Goal: Task Accomplishment & Management: Complete application form

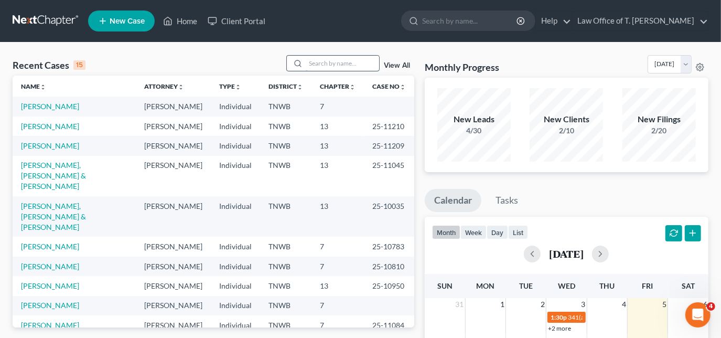
click at [339, 63] on input "search" at bounding box center [342, 63] width 73 height 15
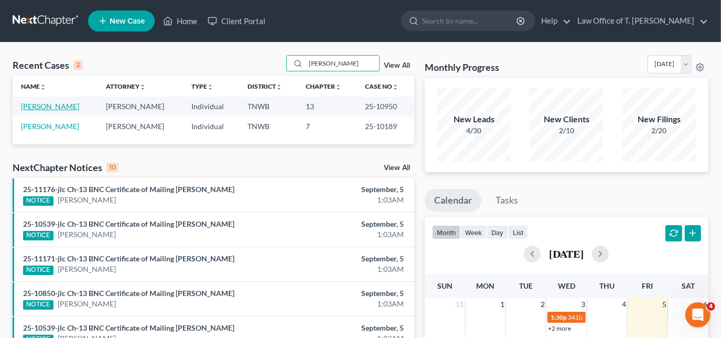
type input "[PERSON_NAME]"
click at [53, 104] on link "[PERSON_NAME]" at bounding box center [50, 106] width 58 height 9
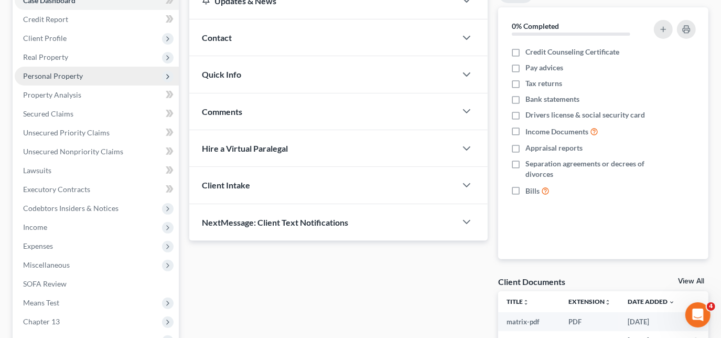
scroll to position [143, 0]
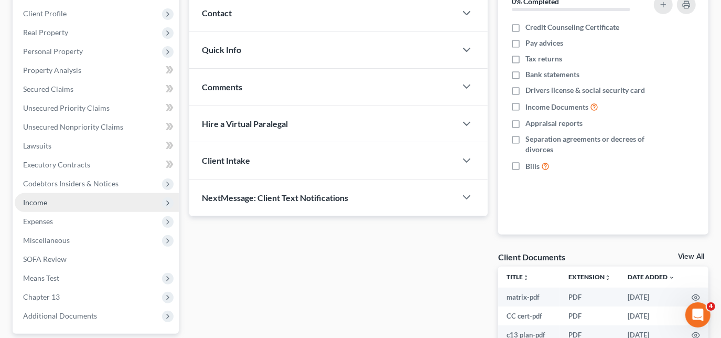
click at [56, 203] on span "Income" at bounding box center [97, 202] width 164 height 19
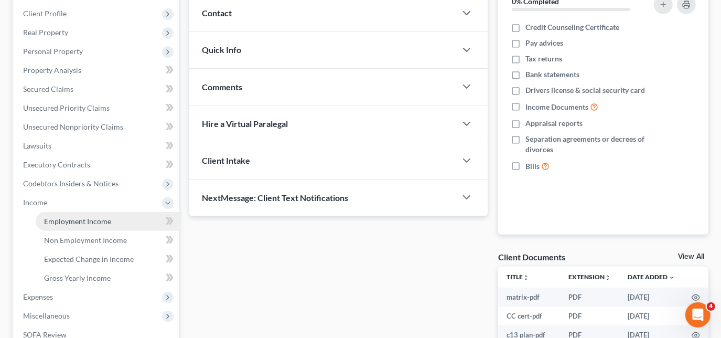
click at [96, 225] on link "Employment Income" at bounding box center [107, 221] width 143 height 19
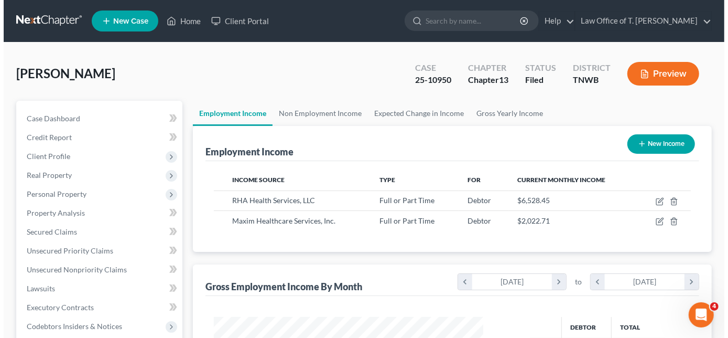
scroll to position [187, 291]
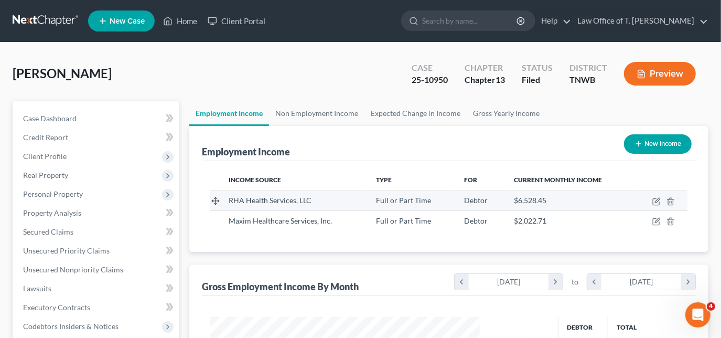
click at [655, 206] on td at bounding box center [660, 200] width 53 height 20
click at [657, 201] on icon "button" at bounding box center [657, 200] width 5 height 5
select select "0"
select select "10"
select select "2"
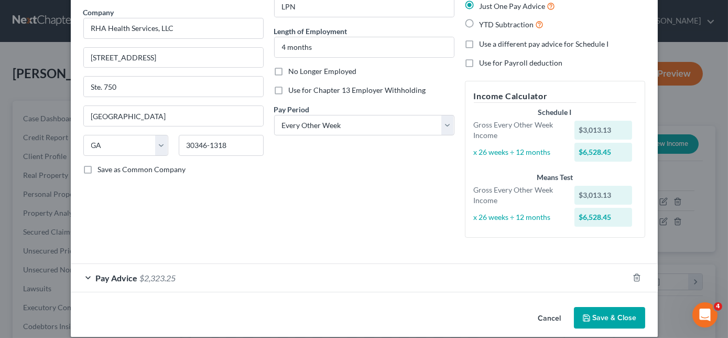
scroll to position [93, 0]
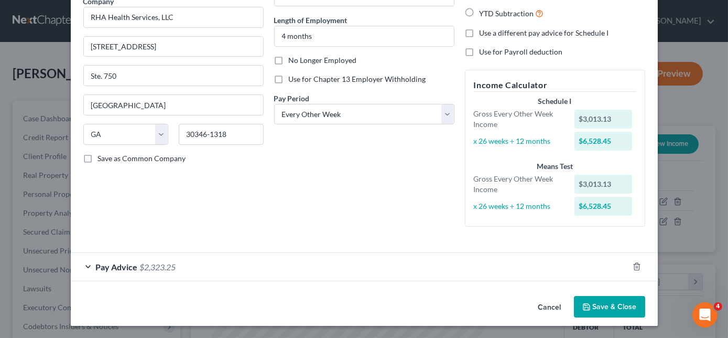
click at [80, 264] on div "Pay Advice $2,323.25" at bounding box center [350, 267] width 558 height 28
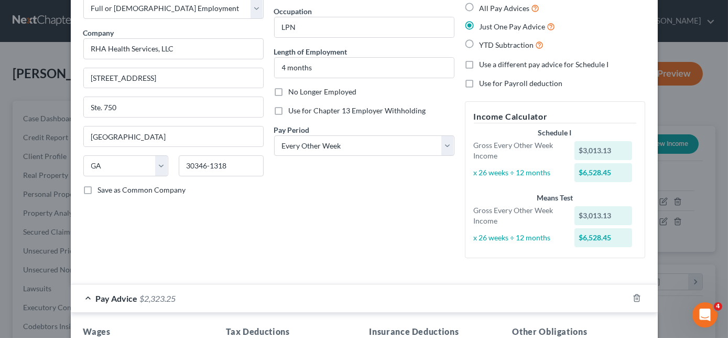
scroll to position [0, 0]
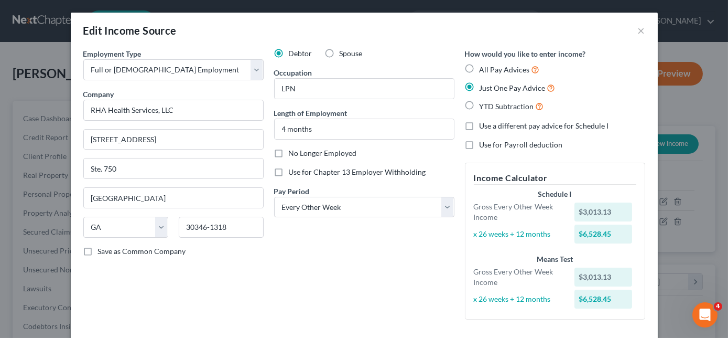
click at [480, 106] on label "YTD Subtraction" at bounding box center [512, 106] width 65 height 12
click at [484, 106] on input "YTD Subtraction" at bounding box center [487, 103] width 7 height 7
radio input "true"
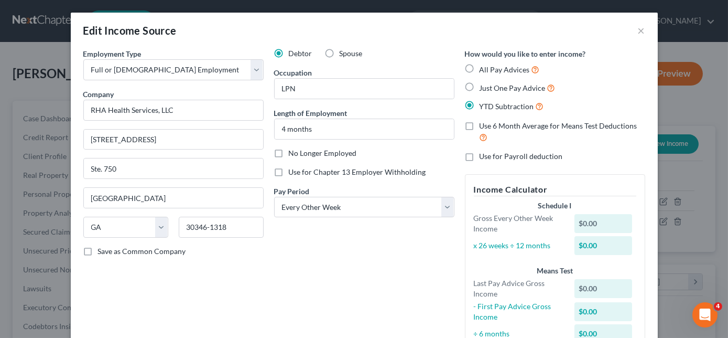
click at [480, 85] on label "Just One Pay Advice" at bounding box center [518, 88] width 76 height 12
click at [484, 85] on input "Just One Pay Advice" at bounding box center [487, 85] width 7 height 7
radio input "true"
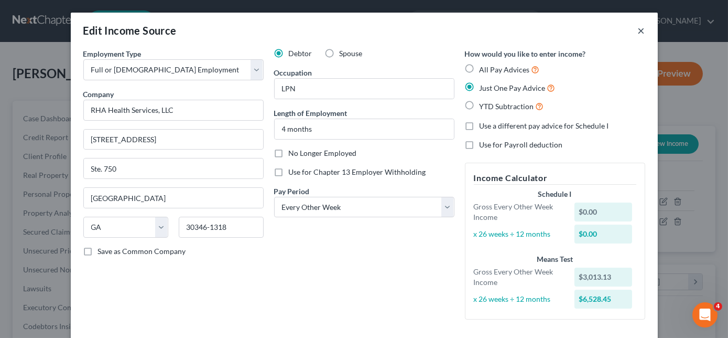
click at [638, 34] on button "×" at bounding box center [641, 30] width 7 height 13
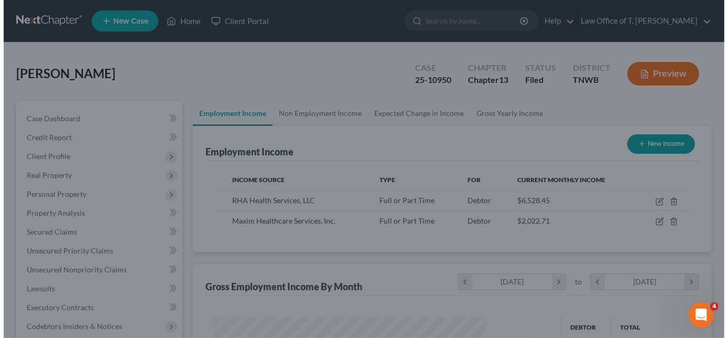
scroll to position [524243, 524139]
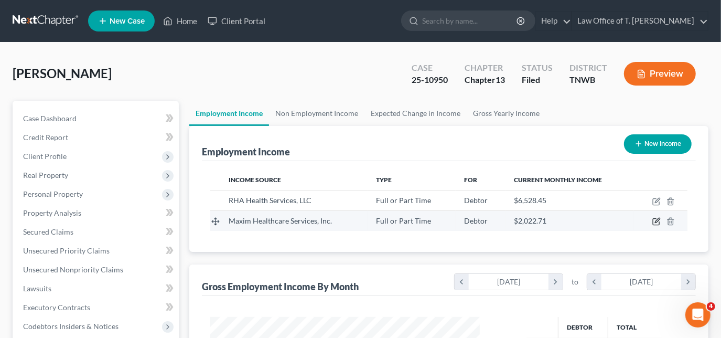
click at [653, 219] on icon "button" at bounding box center [656, 222] width 6 height 6
select select "0"
select select "21"
select select "3"
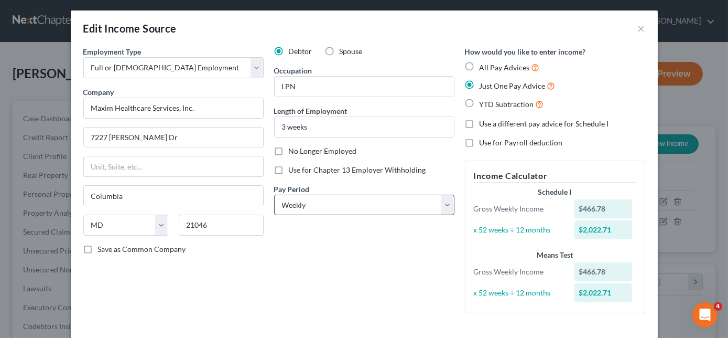
scroll to position [0, 0]
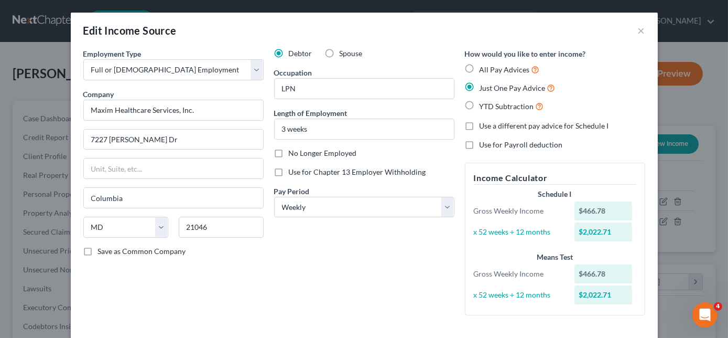
click at [480, 104] on label "YTD Subtraction" at bounding box center [512, 106] width 65 height 12
click at [484, 104] on input "YTD Subtraction" at bounding box center [487, 103] width 7 height 7
radio input "true"
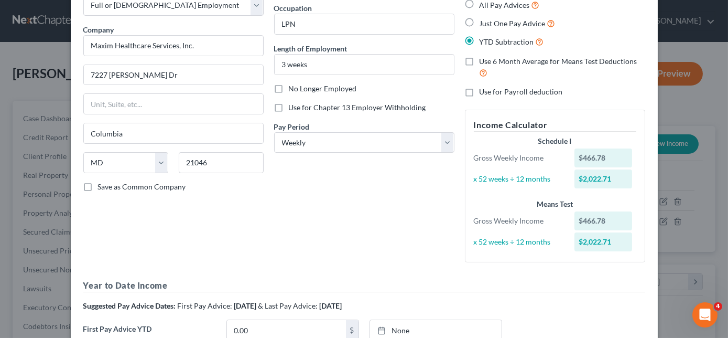
scroll to position [190, 0]
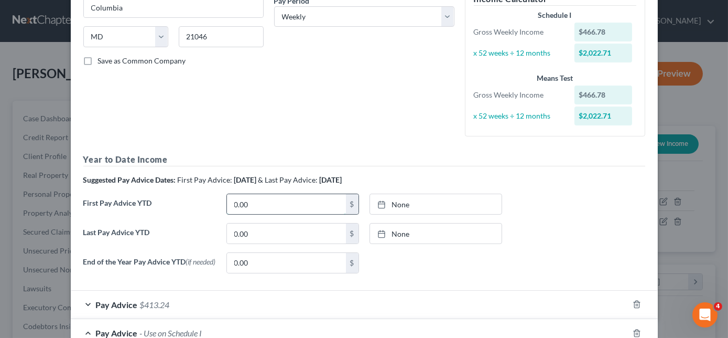
click at [277, 205] on input "0.00" at bounding box center [286, 204] width 119 height 20
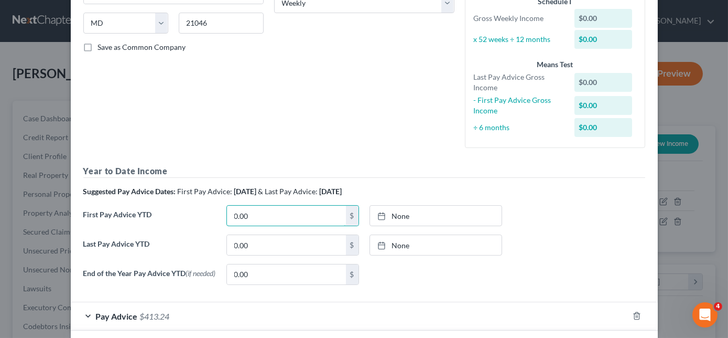
scroll to position [238, 0]
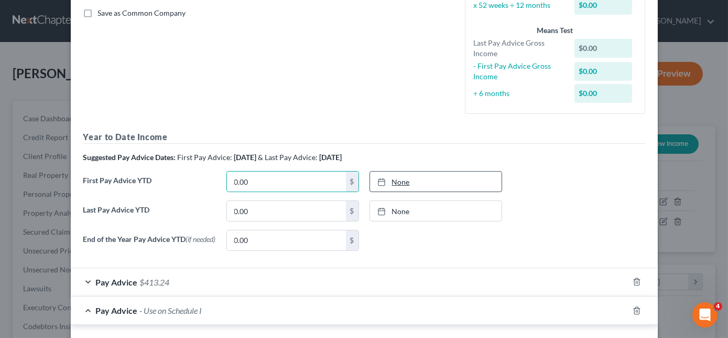
click at [394, 178] on link "None" at bounding box center [436, 181] width 132 height 20
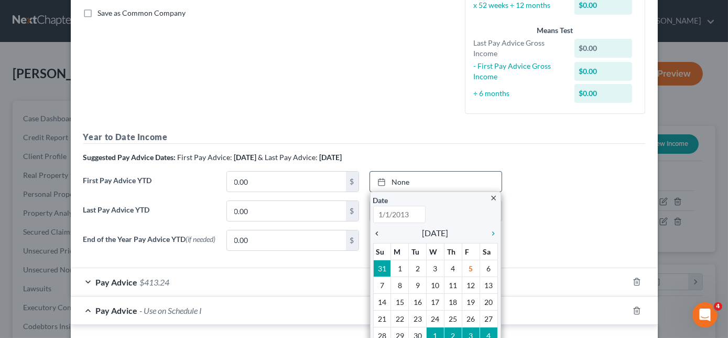
click at [373, 230] on icon "chevron_left" at bounding box center [380, 233] width 14 height 8
type input "[DATE]"
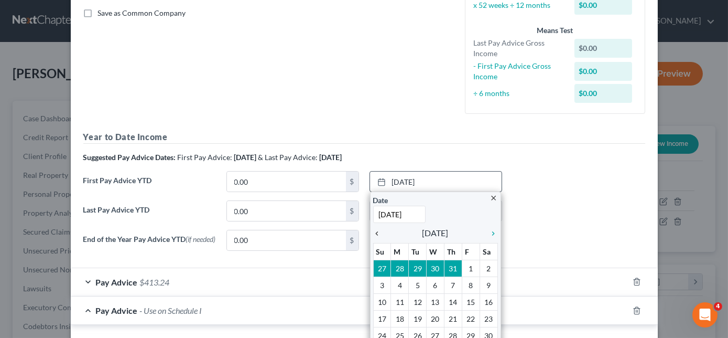
click at [373, 230] on icon "chevron_left" at bounding box center [380, 233] width 14 height 8
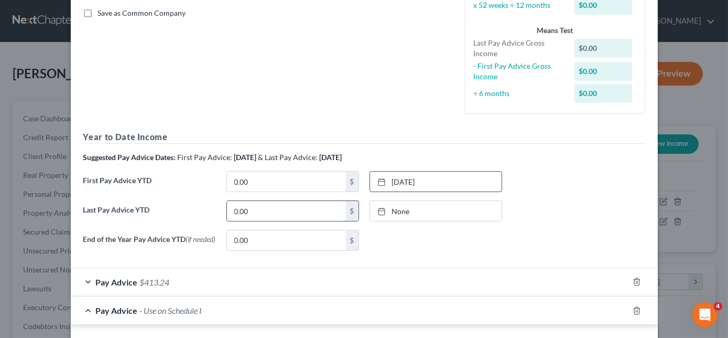
click at [297, 215] on input "0.00" at bounding box center [286, 211] width 119 height 20
type input "466.78"
type input "[DATE]"
click at [378, 209] on icon at bounding box center [382, 211] width 8 height 8
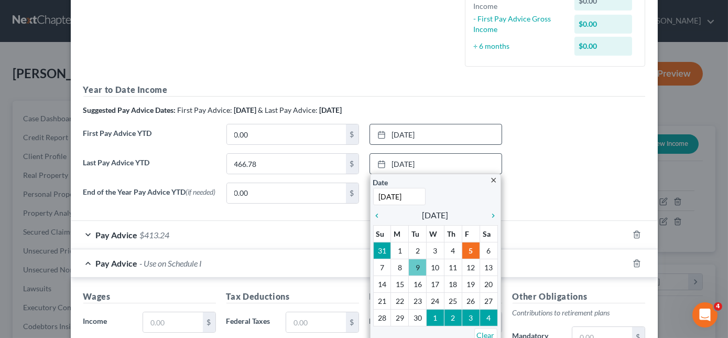
scroll to position [286, 0]
click at [377, 215] on icon "chevron_left" at bounding box center [380, 215] width 14 height 8
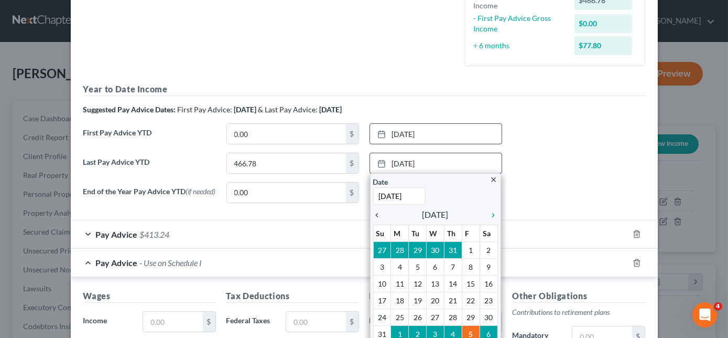
click at [376, 215] on icon "chevron_left" at bounding box center [380, 215] width 14 height 8
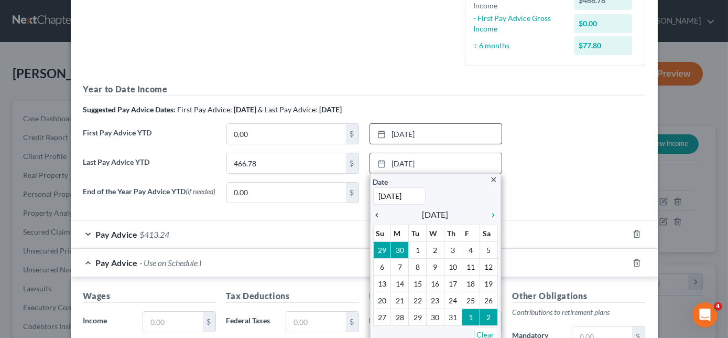
click at [376, 215] on icon "chevron_left" at bounding box center [380, 215] width 14 height 8
click at [496, 212] on div "close Date [DATE] Time 12:00 AM chevron_left [DATE] chevron_right Su M Tu W Th …" at bounding box center [435, 258] width 131 height 171
click at [492, 212] on icon "chevron_right" at bounding box center [492, 215] width 14 height 8
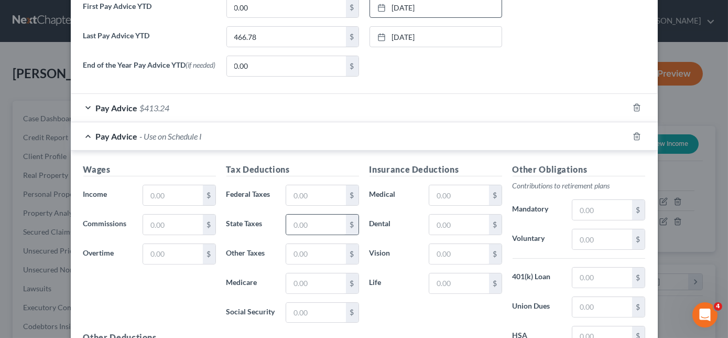
scroll to position [429, 0]
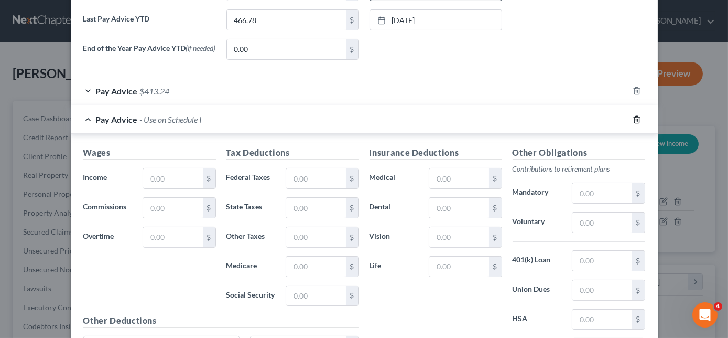
click at [636, 120] on line "button" at bounding box center [636, 120] width 0 height 2
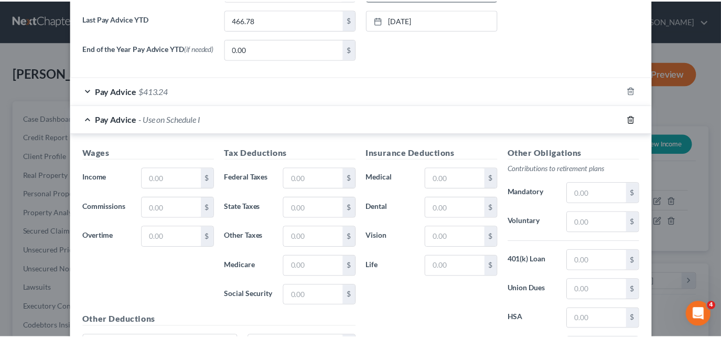
scroll to position [255, 0]
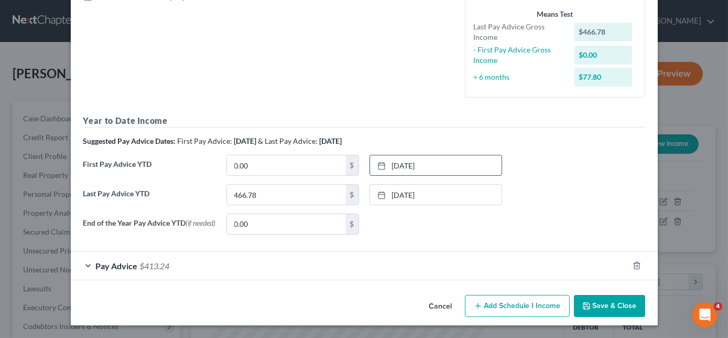
click at [587, 304] on icon "button" at bounding box center [587, 306] width 8 height 8
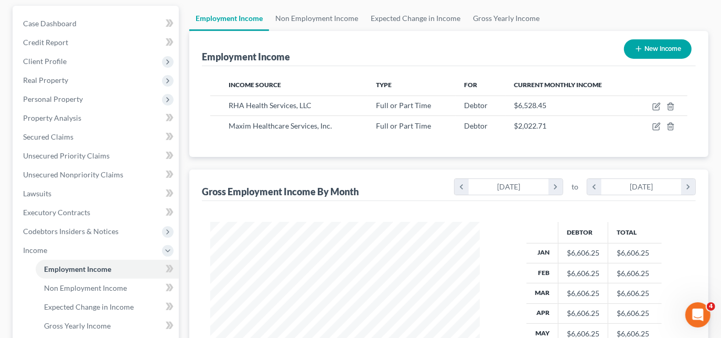
scroll to position [286, 0]
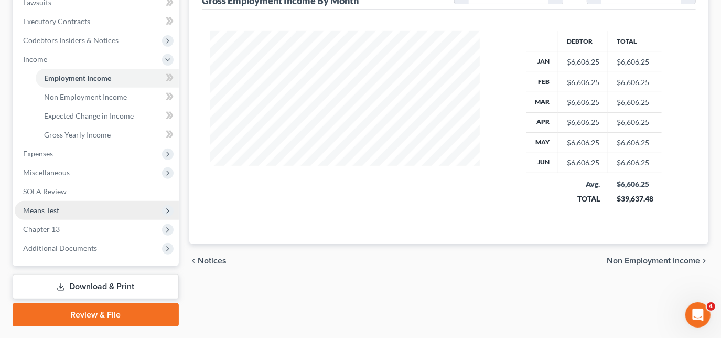
click at [53, 210] on span "Means Test" at bounding box center [41, 210] width 36 height 9
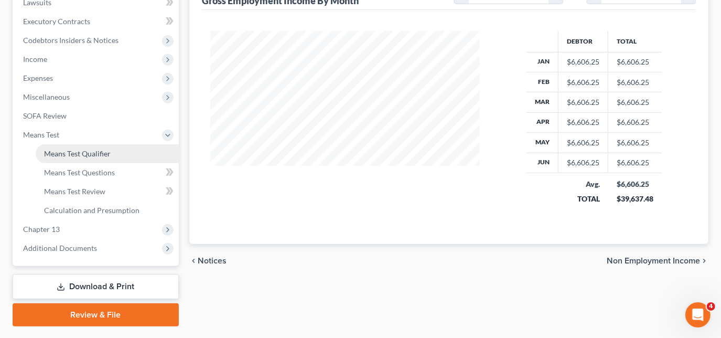
click at [87, 155] on span "Means Test Qualifier" at bounding box center [77, 153] width 67 height 9
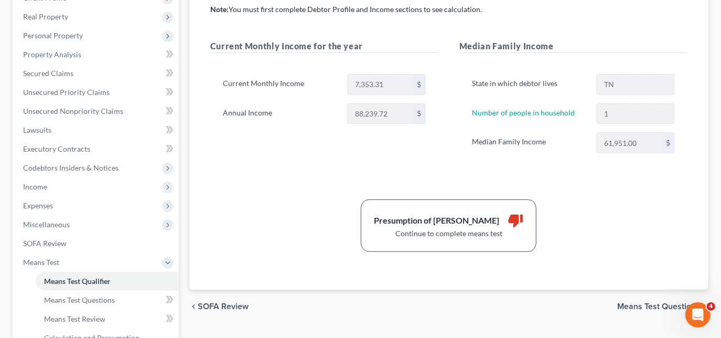
scroll to position [238, 0]
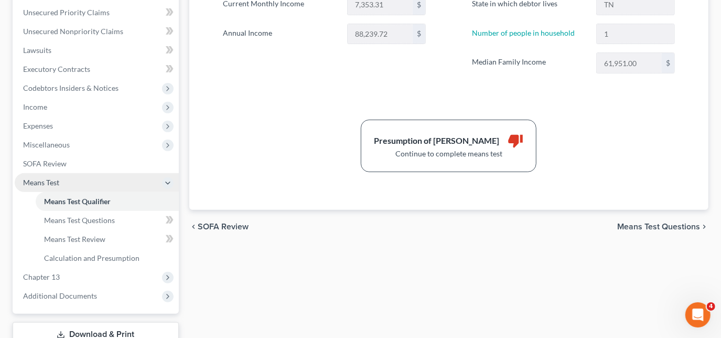
click at [60, 185] on span "Means Test" at bounding box center [97, 182] width 164 height 19
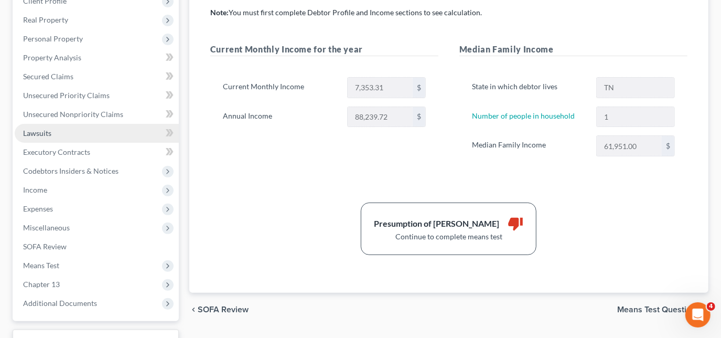
scroll to position [95, 0]
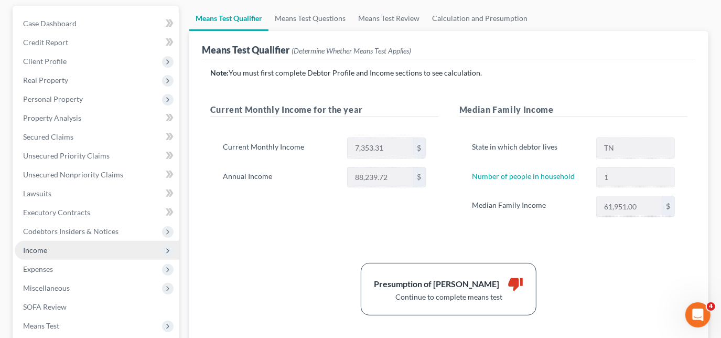
click at [38, 246] on span "Income" at bounding box center [35, 249] width 24 height 9
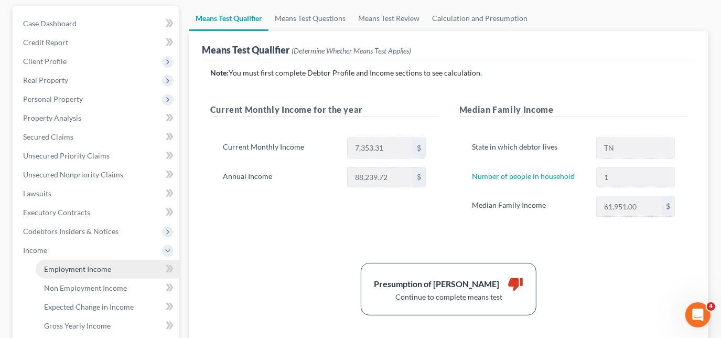
click at [54, 270] on span "Employment Income" at bounding box center [77, 268] width 67 height 9
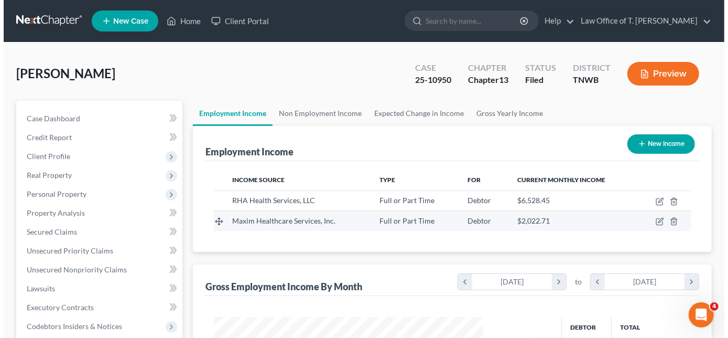
scroll to position [187, 291]
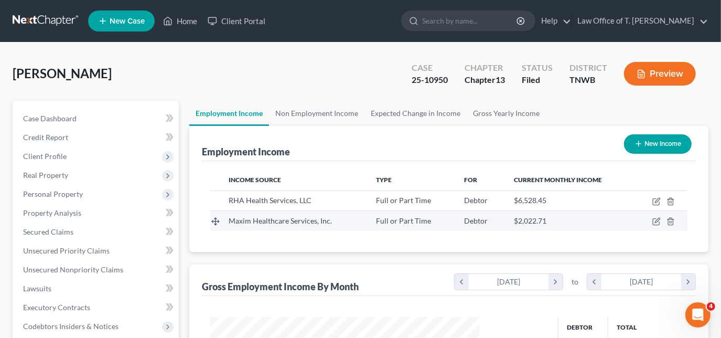
click at [651, 219] on td at bounding box center [660, 221] width 53 height 20
click at [651, 220] on td at bounding box center [660, 221] width 53 height 20
click at [657, 220] on icon "button" at bounding box center [656, 221] width 8 height 8
select select "0"
select select "21"
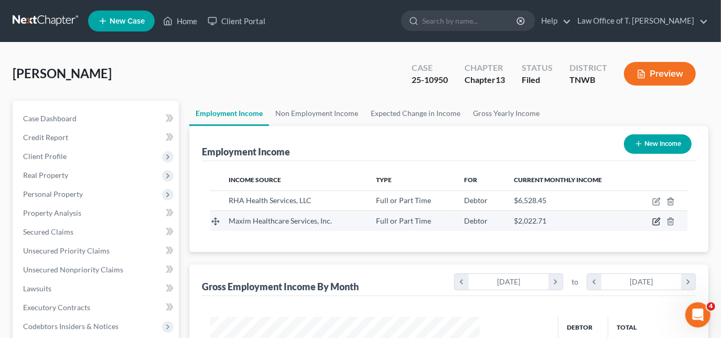
select select "3"
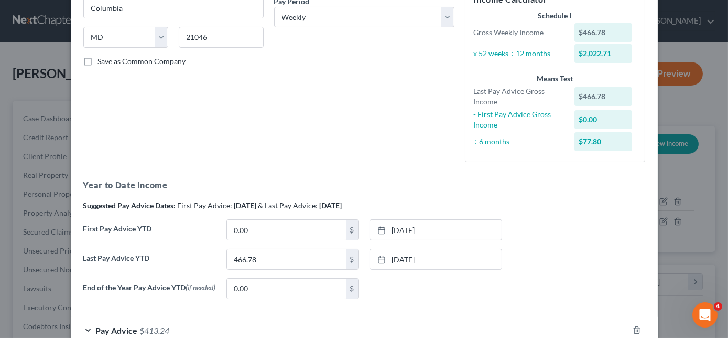
scroll to position [190, 0]
type input "466.78"
click at [372, 227] on link "[DATE]" at bounding box center [436, 229] width 132 height 20
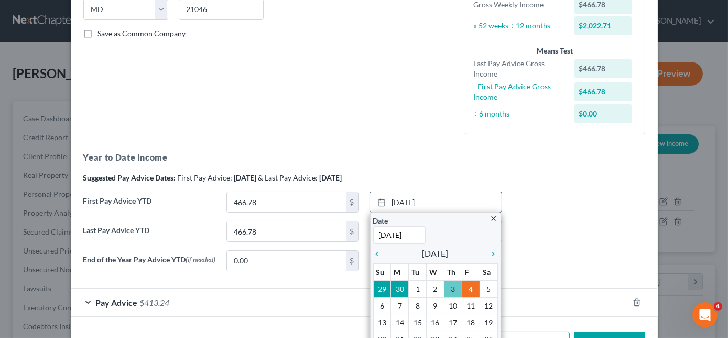
scroll to position [238, 0]
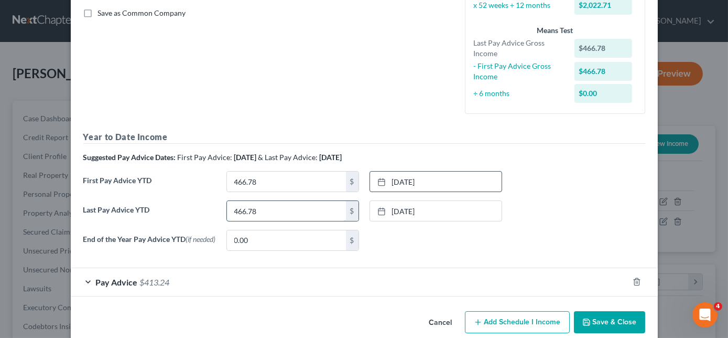
click at [304, 212] on input "466.78" at bounding box center [286, 211] width 119 height 20
type input "1,400.34"
click at [371, 212] on link "[DATE]" at bounding box center [436, 211] width 132 height 20
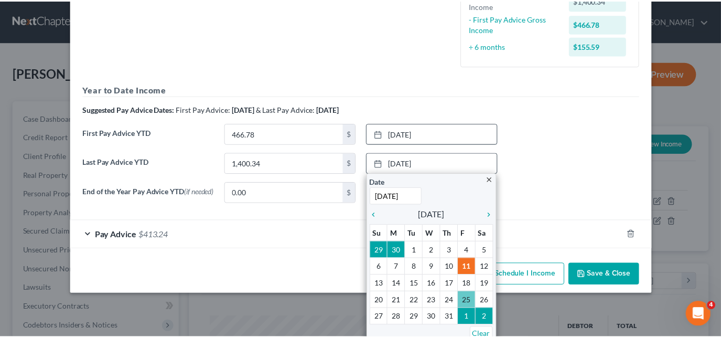
scroll to position [255, 0]
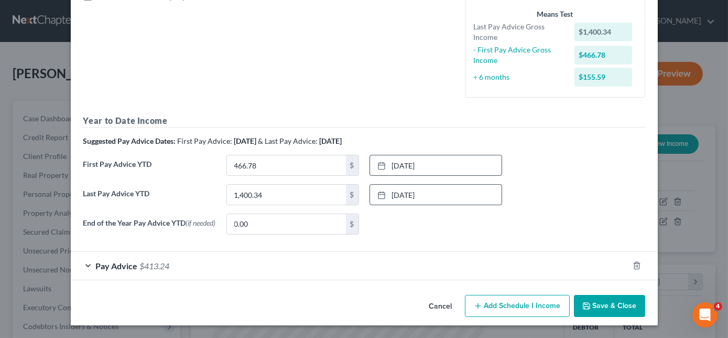
click at [589, 304] on button "Save & Close" at bounding box center [609, 306] width 71 height 22
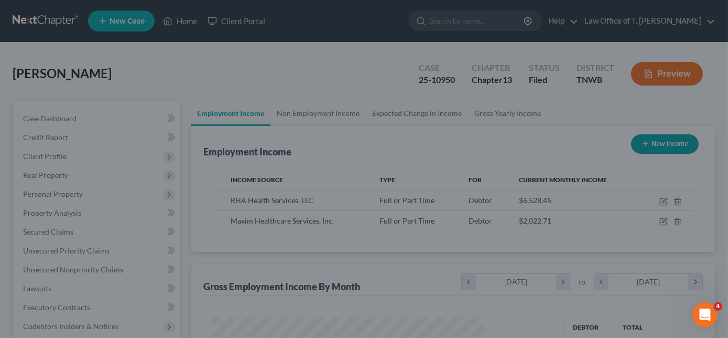
scroll to position [524243, 524139]
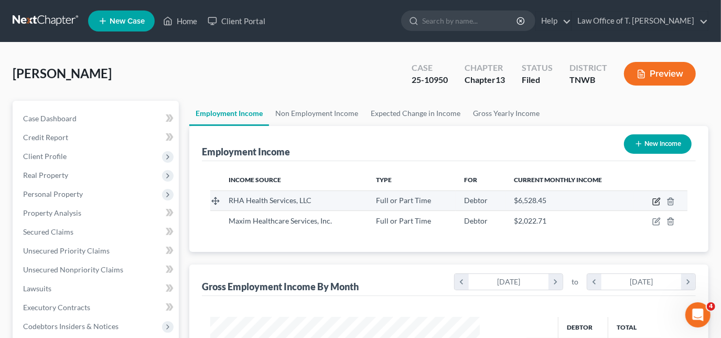
click at [656, 200] on icon "button" at bounding box center [657, 200] width 5 height 5
select select "0"
select select "10"
select select "2"
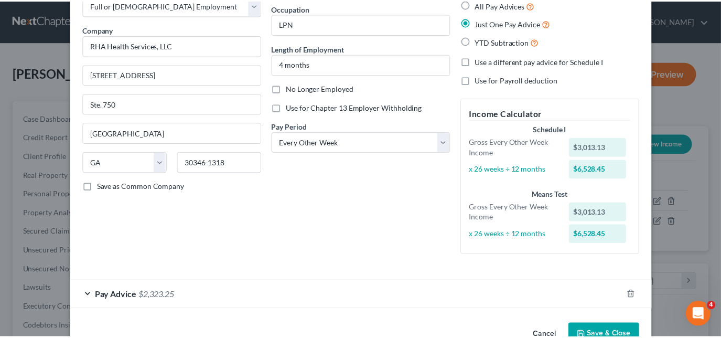
scroll to position [93, 0]
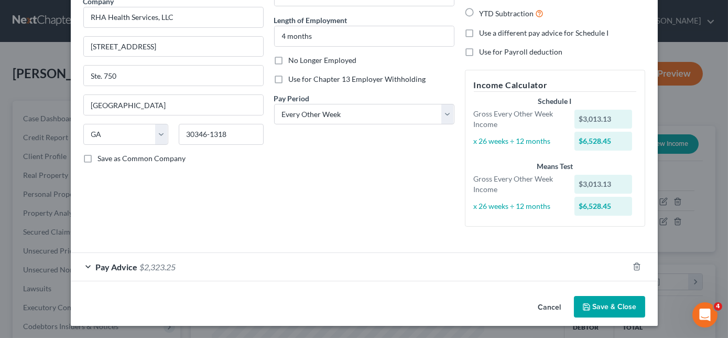
click at [598, 309] on button "Save & Close" at bounding box center [609, 307] width 71 height 22
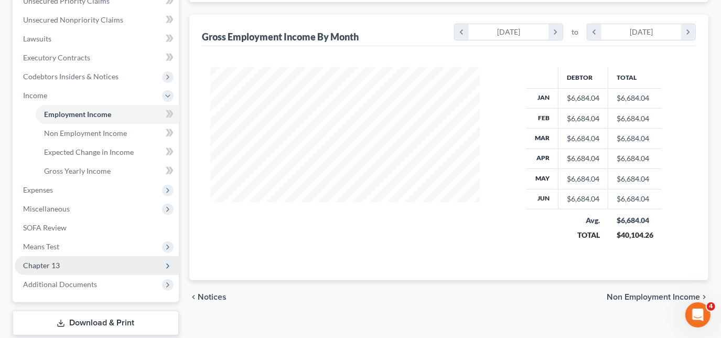
scroll to position [286, 0]
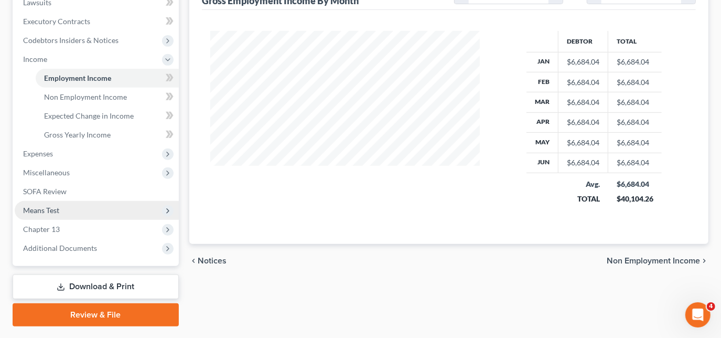
click at [45, 213] on span "Means Test" at bounding box center [41, 210] width 36 height 9
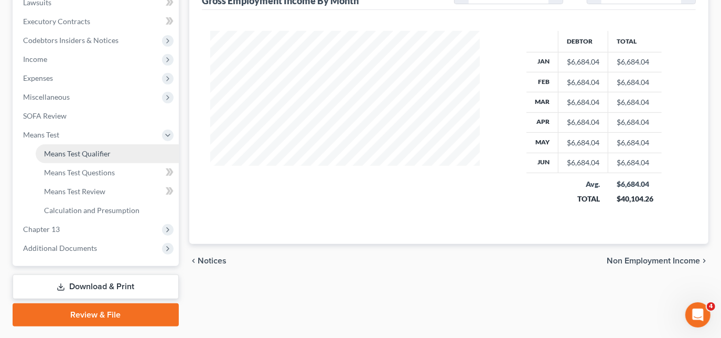
click at [77, 155] on span "Means Test Qualifier" at bounding box center [77, 153] width 67 height 9
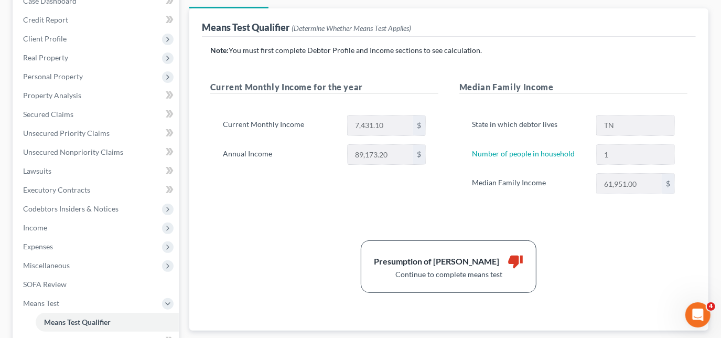
scroll to position [95, 0]
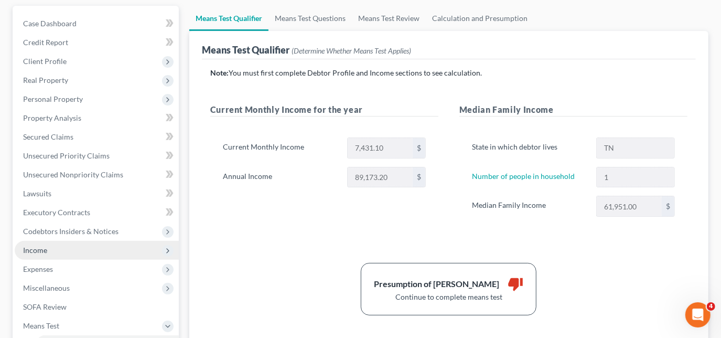
click at [44, 245] on span "Income" at bounding box center [35, 249] width 24 height 9
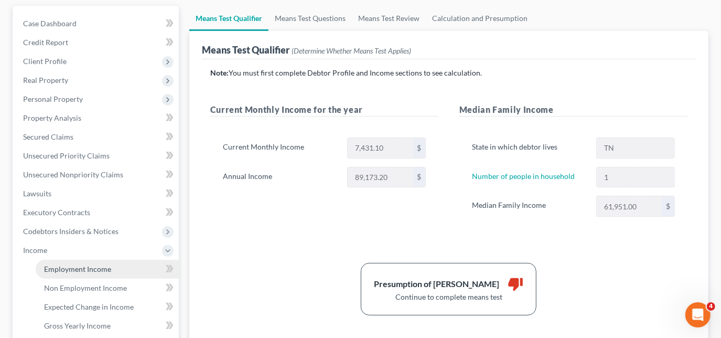
click at [77, 267] on span "Employment Income" at bounding box center [77, 268] width 67 height 9
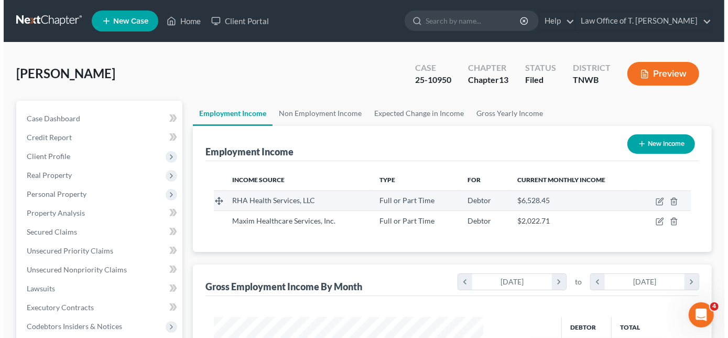
scroll to position [187, 291]
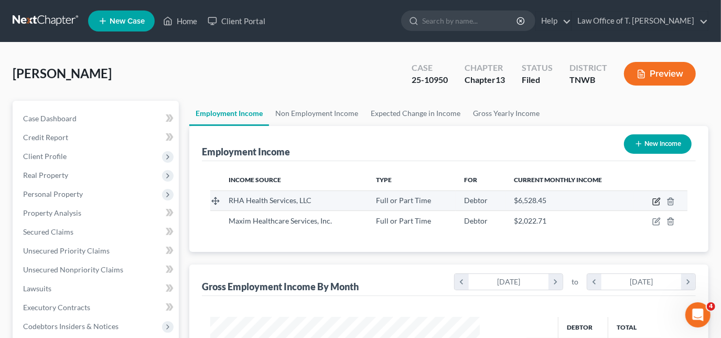
click at [652, 202] on icon "button" at bounding box center [656, 201] width 8 height 8
select select "0"
select select "10"
select select "2"
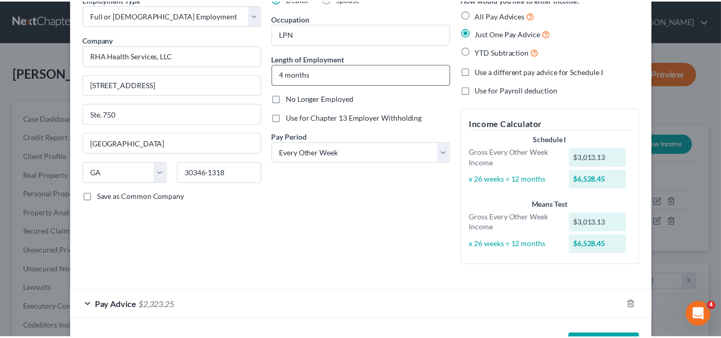
scroll to position [0, 0]
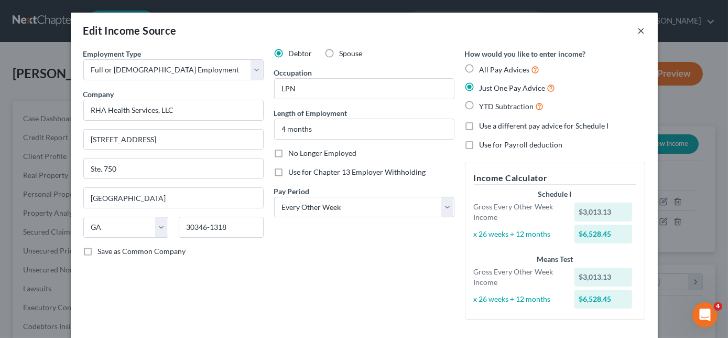
click at [639, 32] on button "×" at bounding box center [641, 30] width 7 height 13
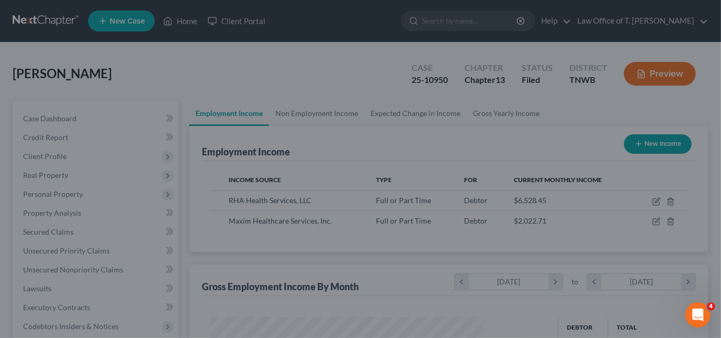
scroll to position [524243, 524139]
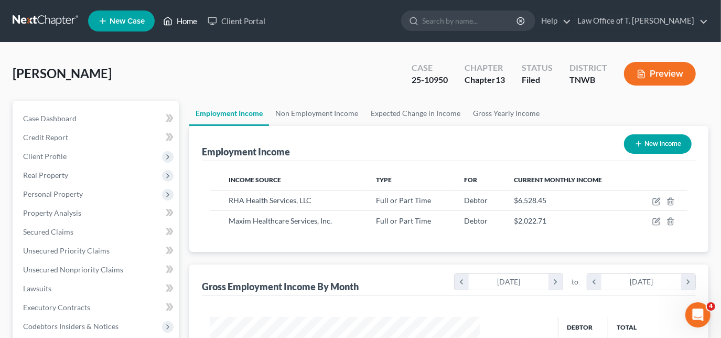
click at [180, 23] on link "Home" at bounding box center [180, 21] width 45 height 19
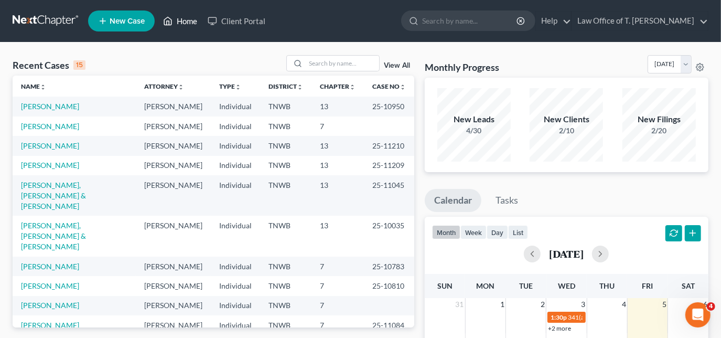
click at [191, 21] on link "Home" at bounding box center [180, 21] width 45 height 19
click at [122, 24] on span "New Case" at bounding box center [127, 21] width 35 height 8
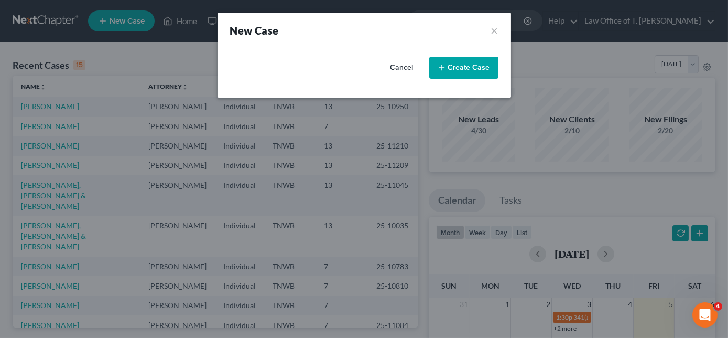
select select "76"
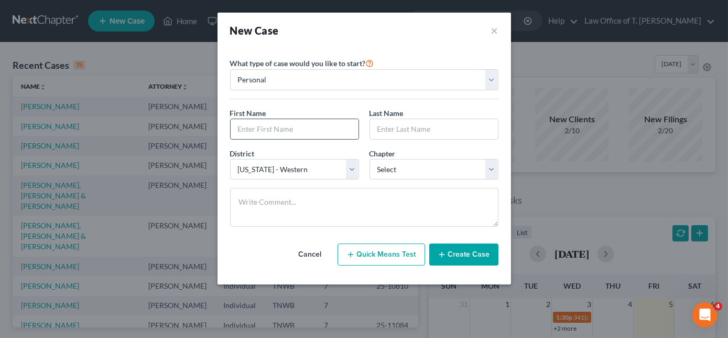
click at [296, 128] on input "text" at bounding box center [295, 129] width 128 height 20
type input "[PERSON_NAME]"
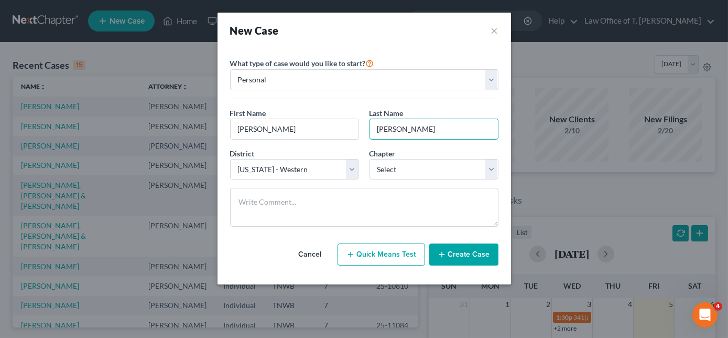
type input "[PERSON_NAME]"
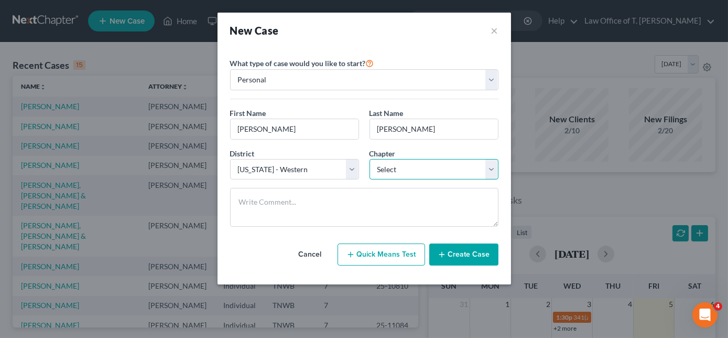
click at [382, 160] on select "Select 7 11 12 13" at bounding box center [434, 169] width 129 height 21
select select "0"
click at [370, 159] on select "Select 7 11 12 13" at bounding box center [434, 169] width 129 height 21
click at [471, 248] on button "Create Case" at bounding box center [464, 254] width 69 height 22
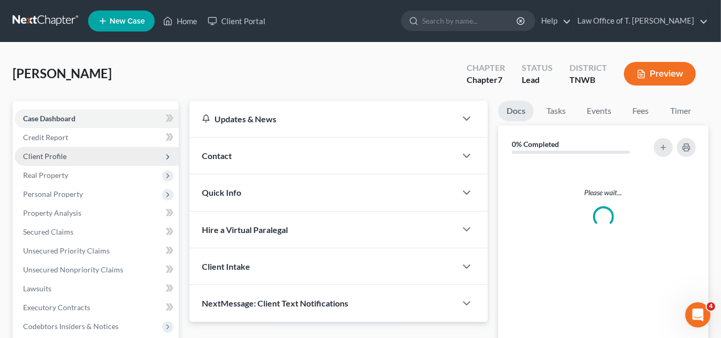
click at [59, 159] on span "Client Profile" at bounding box center [97, 156] width 164 height 19
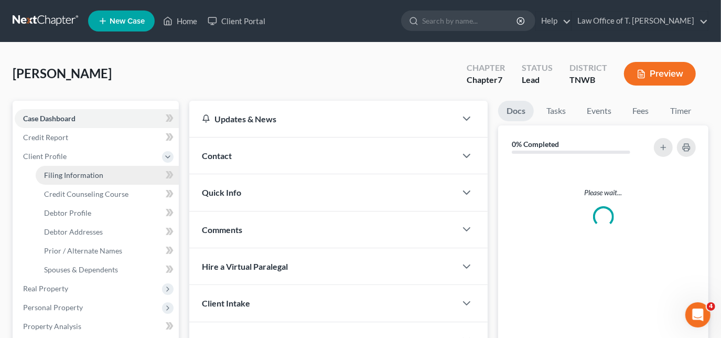
drag, startPoint x: 101, startPoint y: 179, endPoint x: 154, endPoint y: 181, distance: 52.5
click at [101, 179] on link "Filing Information" at bounding box center [107, 175] width 143 height 19
select select "1"
select select "0"
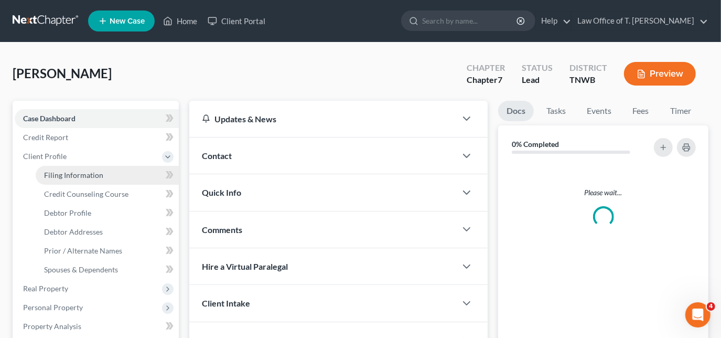
select select "76"
select select "44"
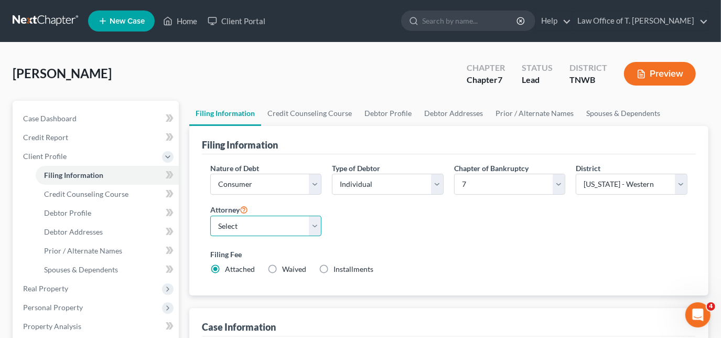
click at [283, 219] on select "Select" at bounding box center [266, 226] width 112 height 21
select select "0"
click at [210, 216] on select "Select [PERSON_NAME] - TNWB [PERSON_NAME] - TNMB" at bounding box center [266, 226] width 112 height 21
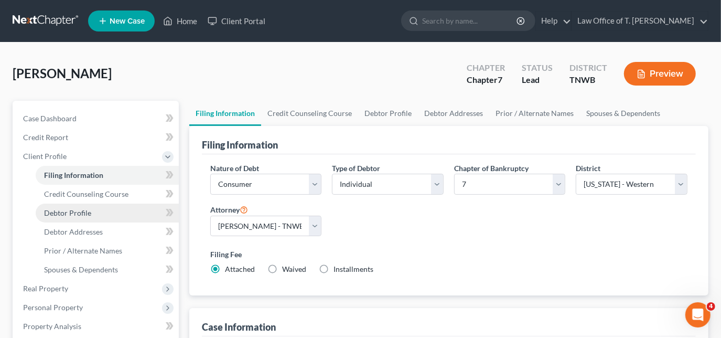
click at [76, 210] on span "Debtor Profile" at bounding box center [67, 212] width 47 height 9
select select "0"
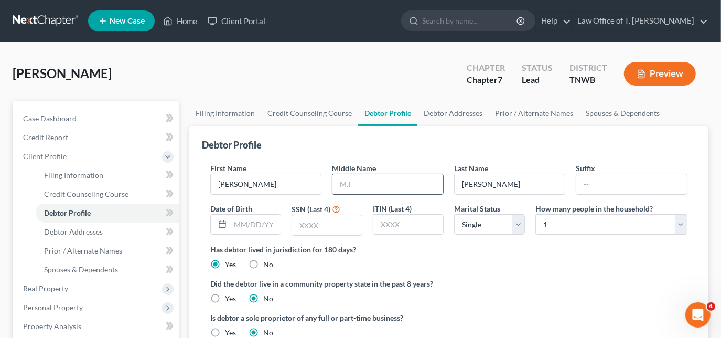
click at [349, 177] on input "text" at bounding box center [387, 184] width 111 height 20
type input "R"
type input "[DATE]"
type input "9270"
click at [513, 225] on select "Select Single Married Separated Divorced Widowed" at bounding box center [489, 224] width 71 height 21
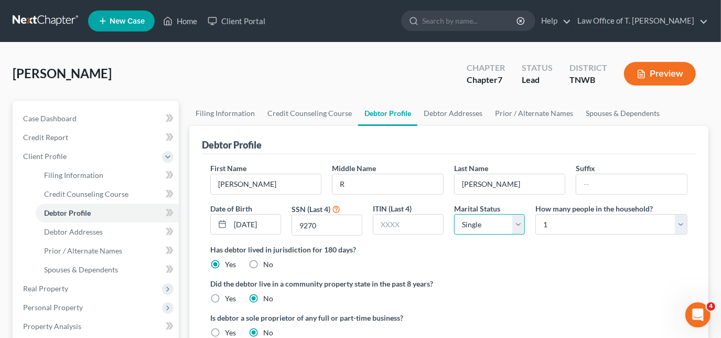
select select "2"
click at [454, 214] on select "Select Single Married Separated Divorced Widowed" at bounding box center [489, 224] width 71 height 21
click at [678, 221] on select "Select 1 2 3 4 5 6 7 8 9 10 11 12 13 14 15 16 17 18 19 20" at bounding box center [611, 224] width 152 height 21
select select "2"
click at [535, 214] on select "Select 1 2 3 4 5 6 7 8 9 10 11 12 13 14 15 16 17 18 19 20" at bounding box center [611, 224] width 152 height 21
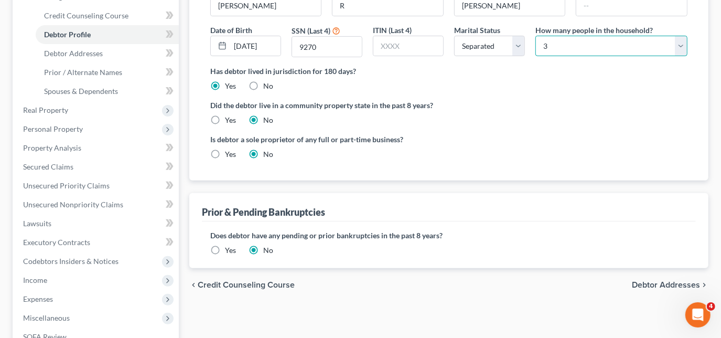
scroll to position [190, 0]
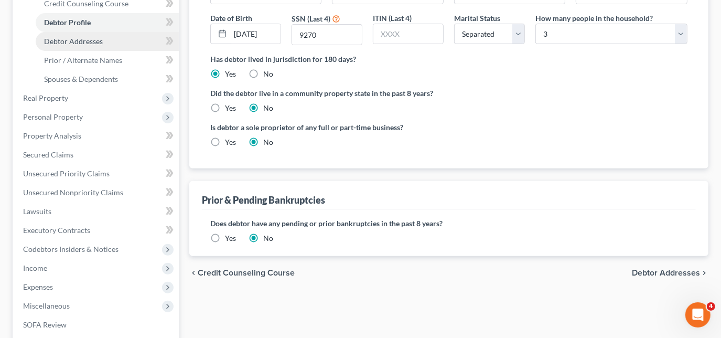
click at [89, 47] on link "Debtor Addresses" at bounding box center [107, 41] width 143 height 19
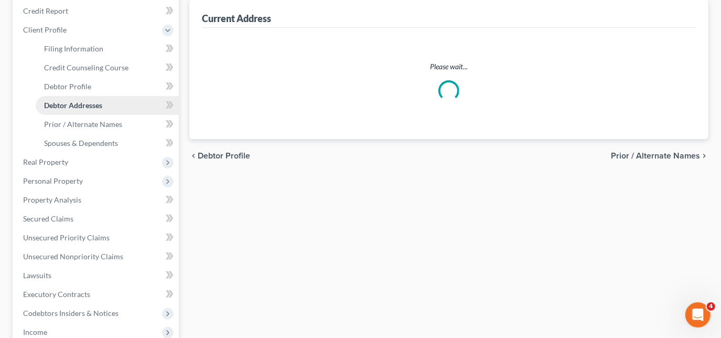
select select "0"
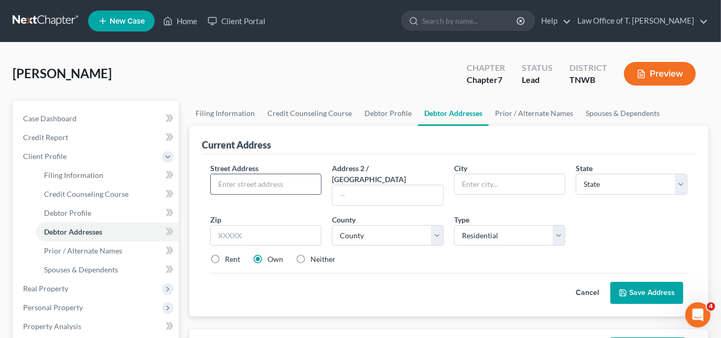
click at [237, 188] on input "text" at bounding box center [266, 184] width 111 height 20
type input "[STREET_ADDRESS]"
type input "[GEOGRAPHIC_DATA]"
select select "44"
type input "38039"
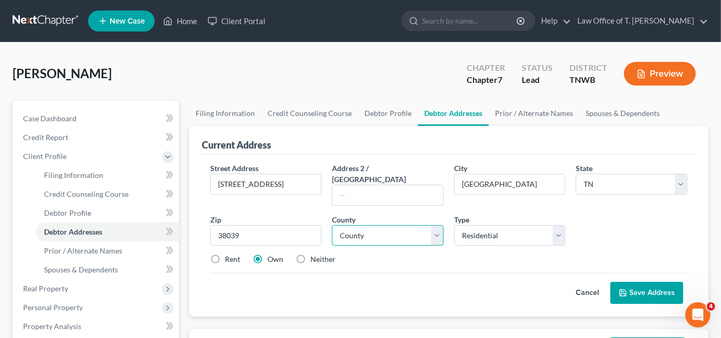
click at [434, 225] on select "County [GEOGRAPHIC_DATA] [GEOGRAPHIC_DATA] [GEOGRAPHIC_DATA] [GEOGRAPHIC_DATA] …" at bounding box center [388, 235] width 112 height 21
select select "34"
click at [332, 225] on select "County [GEOGRAPHIC_DATA] [GEOGRAPHIC_DATA] [GEOGRAPHIC_DATA] [GEOGRAPHIC_DATA] …" at bounding box center [388, 235] width 112 height 21
click at [310, 254] on label "Neither" at bounding box center [322, 259] width 25 height 10
click at [315, 254] on input "Neither" at bounding box center [318, 257] width 7 height 7
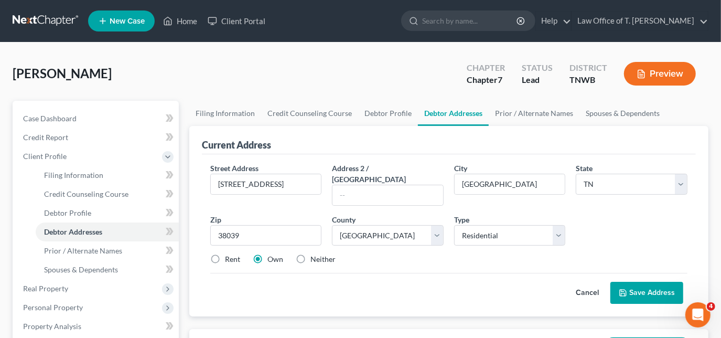
radio input "true"
click at [225, 254] on label "Rent" at bounding box center [232, 259] width 15 height 10
click at [229, 254] on input "Rent" at bounding box center [232, 257] width 7 height 7
radio input "true"
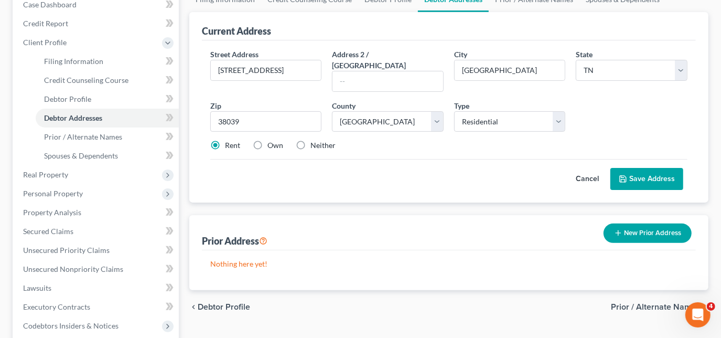
scroll to position [143, 0]
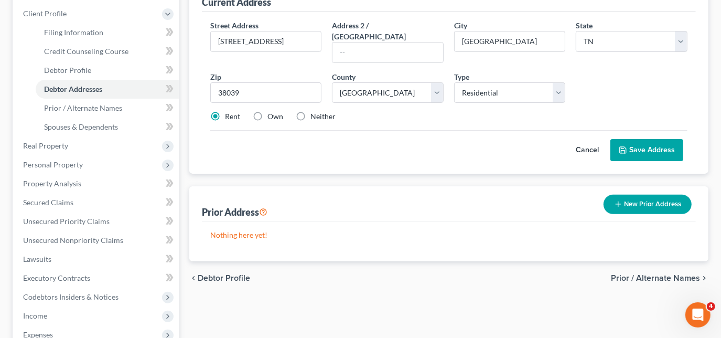
click at [624, 146] on icon at bounding box center [623, 150] width 8 height 8
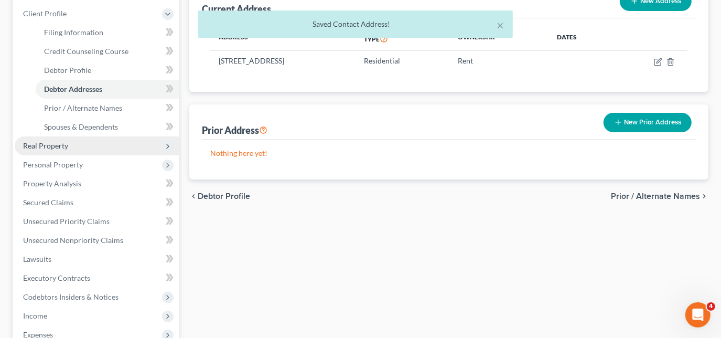
click at [57, 149] on span "Real Property" at bounding box center [97, 145] width 164 height 19
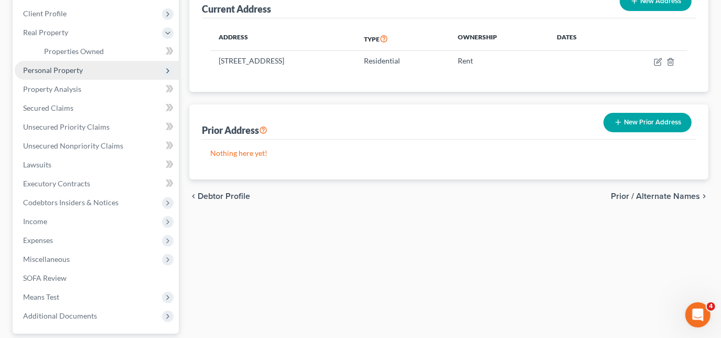
click at [74, 73] on span "Personal Property" at bounding box center [53, 70] width 60 height 9
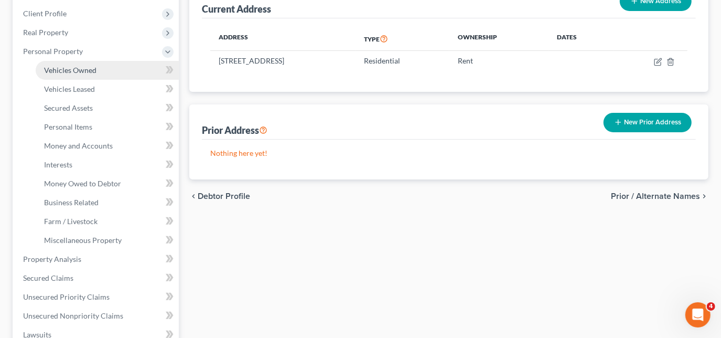
click at [80, 75] on link "Vehicles Owned" at bounding box center [107, 70] width 143 height 19
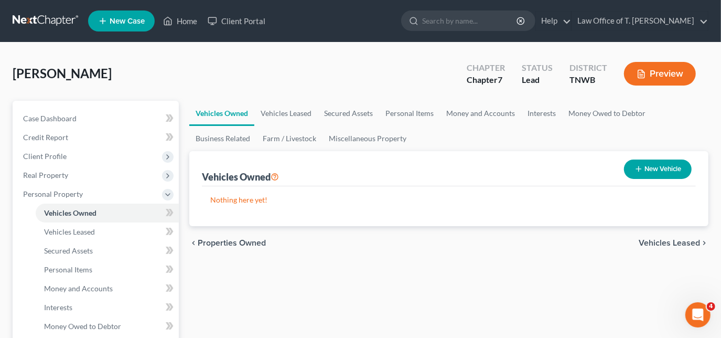
click at [664, 164] on button "New Vehicle" at bounding box center [658, 168] width 68 height 19
select select "0"
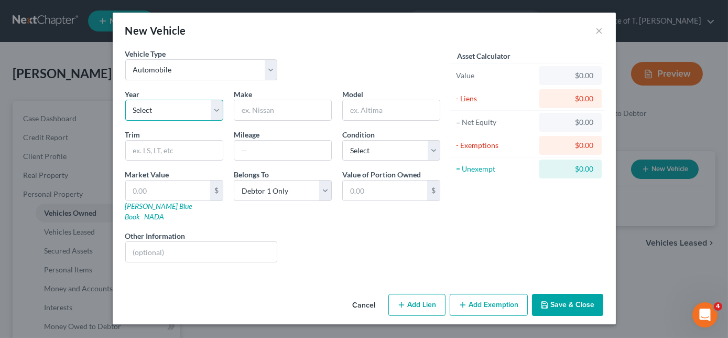
click at [190, 115] on select "Select 2026 2025 2024 2023 2022 2021 2020 2019 2018 2017 2016 2015 2014 2013 20…" at bounding box center [174, 110] width 98 height 21
select select "8"
click at [125, 100] on select "Select 2026 2025 2024 2023 2022 2021 2020 2019 2018 2017 2016 2015 2014 2013 20…" at bounding box center [174, 110] width 98 height 21
click at [277, 113] on input "text" at bounding box center [282, 110] width 97 height 20
type input "Chevrolet"
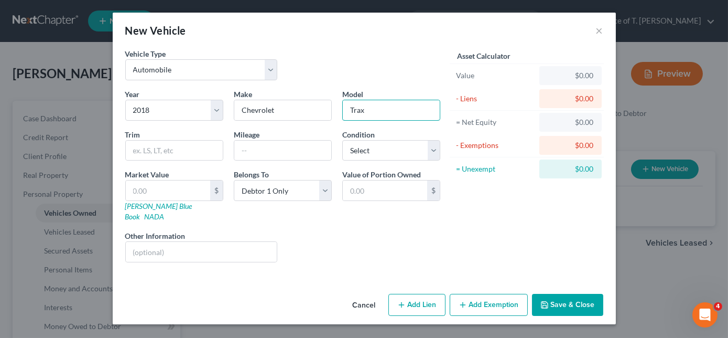
type input "Trax"
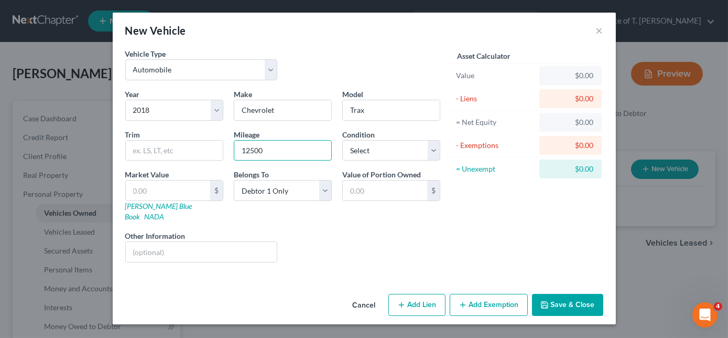
type input "125000"
click at [429, 148] on select "Select Excellent Very Good Good Fair Poor" at bounding box center [391, 150] width 98 height 21
select select "2"
click at [342, 140] on select "Select Excellent Very Good Good Fair Poor" at bounding box center [391, 150] width 98 height 21
click at [165, 212] on link "NADA" at bounding box center [155, 216] width 20 height 9
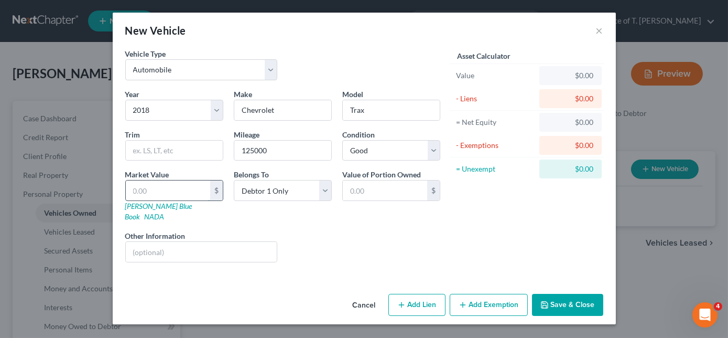
click at [177, 195] on input "text" at bounding box center [168, 190] width 84 height 20
type input "4"
type input "4.00"
type input "44"
type input "44.00"
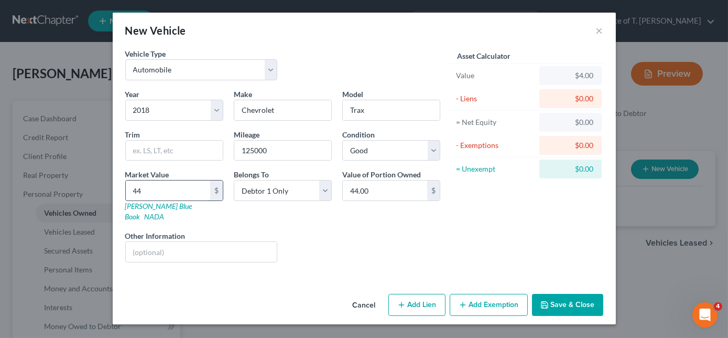
type input "445"
type input "445.00"
type input "4450"
type input "4,450.00"
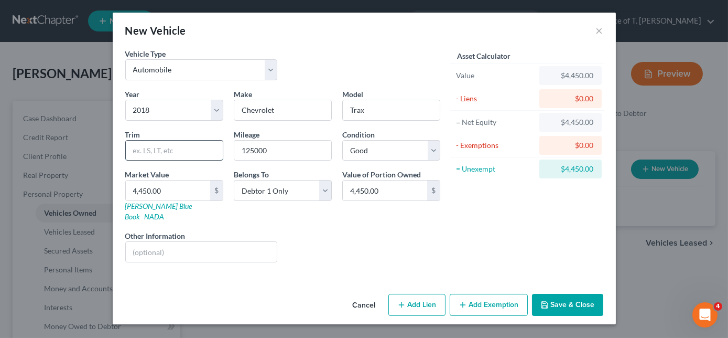
click at [173, 151] on input "text" at bounding box center [174, 151] width 97 height 20
type input "LS"
click at [575, 295] on button "Save & Close" at bounding box center [567, 305] width 71 height 22
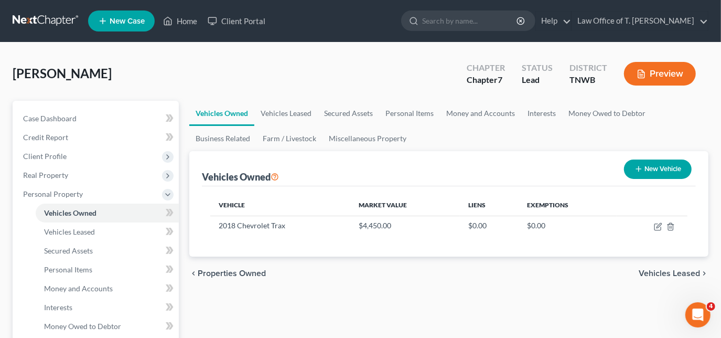
click at [650, 168] on button "New Vehicle" at bounding box center [658, 168] width 68 height 19
select select "0"
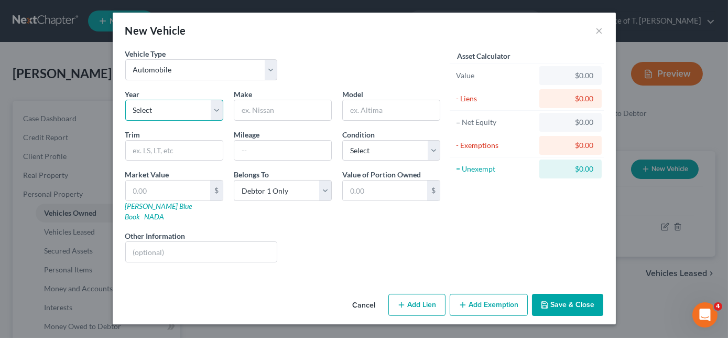
click at [191, 107] on select "Select 2026 2025 2024 2023 2022 2021 2020 2019 2018 2017 2016 2015 2014 2013 20…" at bounding box center [174, 110] width 98 height 21
select select "28"
click at [125, 100] on select "Select 2026 2025 2024 2023 2022 2021 2020 2019 2018 2017 2016 2015 2014 2013 20…" at bounding box center [174, 110] width 98 height 21
click at [292, 113] on input "text" at bounding box center [282, 110] width 97 height 20
type input "Ford"
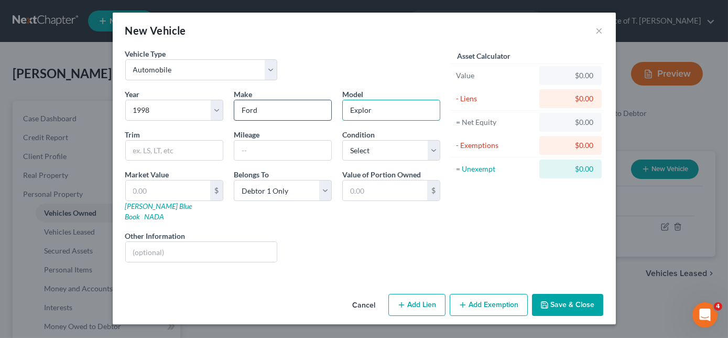
type input "Explorer"
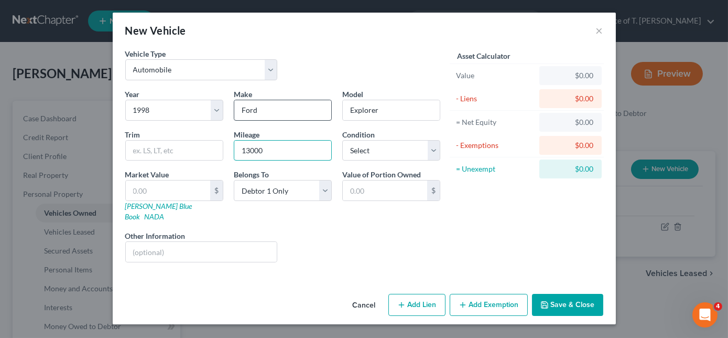
type input "130000"
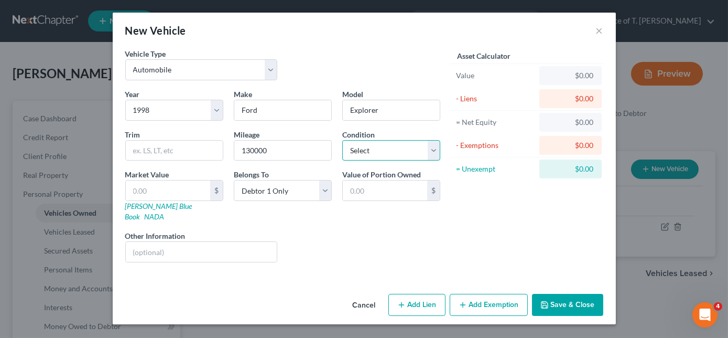
click at [430, 149] on select "Select Excellent Very Good Good Fair Poor" at bounding box center [391, 150] width 98 height 21
select select "3"
click at [342, 140] on select "Select Excellent Very Good Good Fair Poor" at bounding box center [391, 150] width 98 height 21
click at [182, 186] on input "text" at bounding box center [168, 190] width 84 height 20
type input "1"
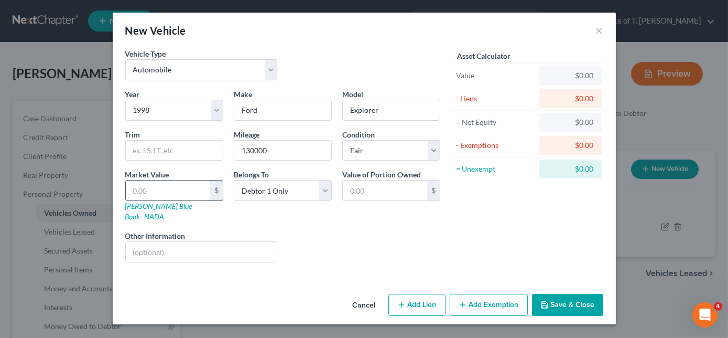
type input "1.00"
type input "15"
type input "15.00"
type input "150"
type input "150.00"
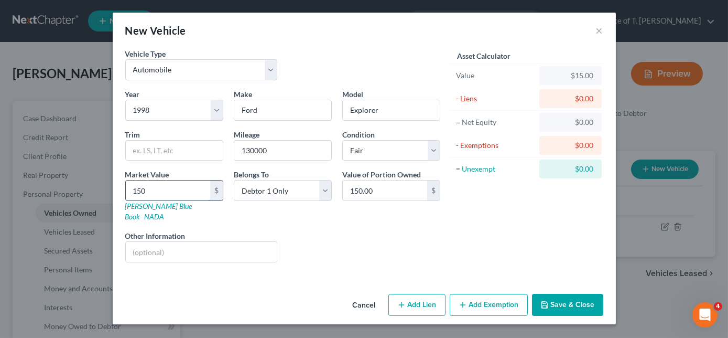
type input "1500"
type input "1,500.00"
click at [589, 294] on button "Save & Close" at bounding box center [567, 305] width 71 height 22
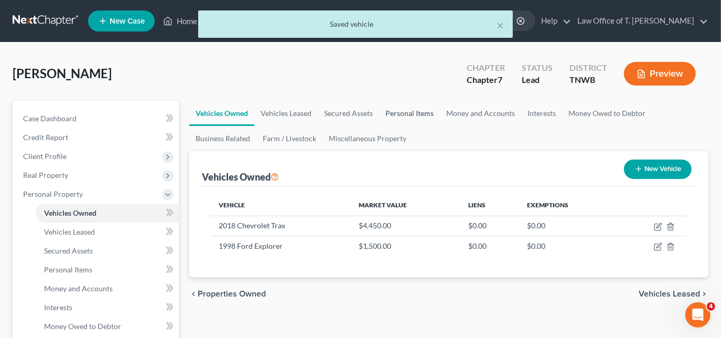
click at [424, 114] on link "Personal Items" at bounding box center [409, 113] width 61 height 25
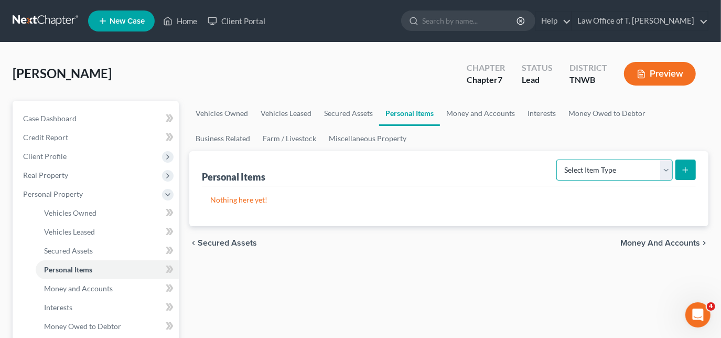
click at [663, 173] on select "Select Item Type Clothing Collectibles Of Value Electronics Firearms Household …" at bounding box center [614, 169] width 116 height 21
select select "clothing"
click at [558, 159] on select "Select Item Type Clothing Collectibles Of Value Electronics Firearms Household …" at bounding box center [614, 169] width 116 height 21
click at [692, 166] on button "submit" at bounding box center [685, 169] width 20 height 20
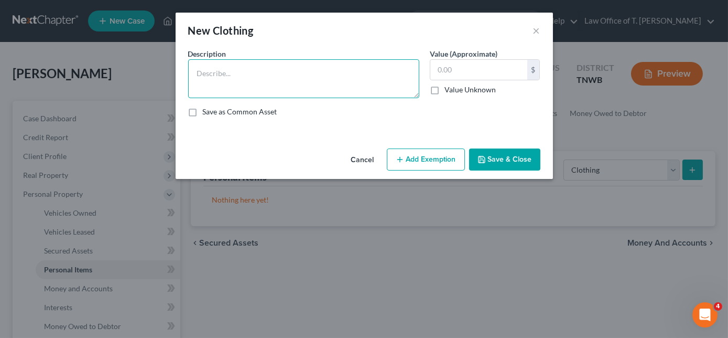
click at [341, 78] on textarea at bounding box center [303, 78] width 231 height 39
type textarea "v"
type textarea "clothing"
type input "500.00"
click at [504, 160] on button "Save & Close" at bounding box center [504, 159] width 71 height 22
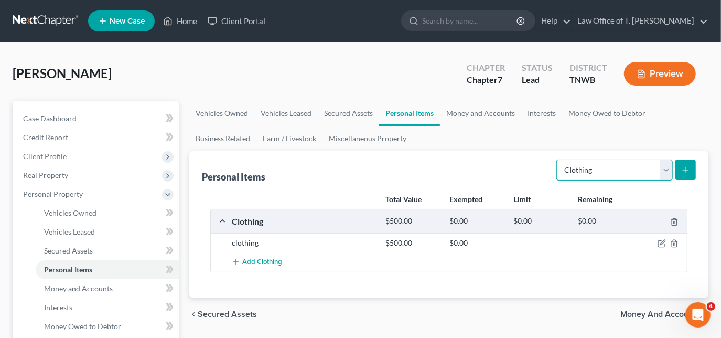
click at [664, 168] on select "Select Item Type Clothing Collectibles Of Value Electronics Firearms Household …" at bounding box center [614, 169] width 116 height 21
click at [666, 166] on select "Select Item Type Clothing Collectibles Of Value Electronics Firearms Household …" at bounding box center [614, 169] width 116 height 21
select select "electronics"
click at [558, 159] on select "Select Item Type Clothing Collectibles Of Value Electronics Firearms Household …" at bounding box center [614, 169] width 116 height 21
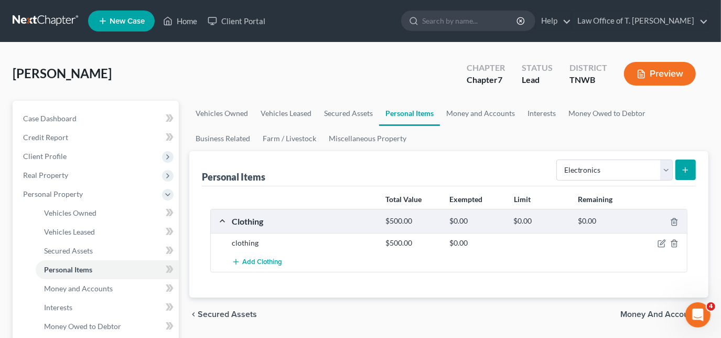
click at [689, 169] on icon "submit" at bounding box center [685, 170] width 8 height 8
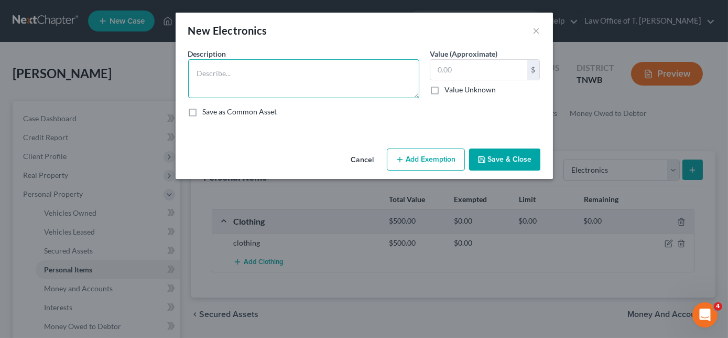
click at [233, 74] on textarea at bounding box center [303, 78] width 231 height 39
click at [238, 74] on textarea "75" at bounding box center [303, 78] width 231 height 39
type textarea "75 inch TV - $200.00"
type input "200.00"
click at [504, 159] on button "Save & Close" at bounding box center [504, 159] width 71 height 22
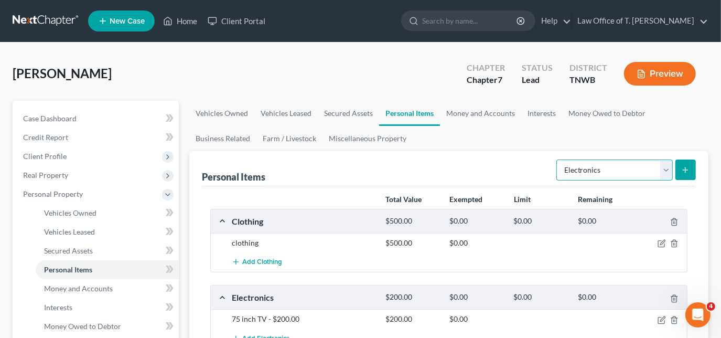
click at [665, 171] on select "Select Item Type Clothing Collectibles Of Value Electronics Firearms Household …" at bounding box center [614, 169] width 116 height 21
select select "firearms"
click at [558, 159] on select "Select Item Type Clothing Collectibles Of Value Electronics Firearms Household …" at bounding box center [614, 169] width 116 height 21
click at [696, 169] on div "Personal Items Select Item Type Clothing Collectibles Of Value Electronics Fire…" at bounding box center [448, 262] width 519 height 222
click at [681, 168] on button "submit" at bounding box center [685, 169] width 20 height 20
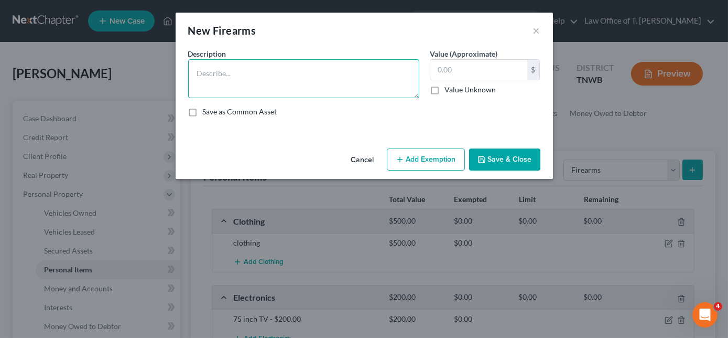
click at [275, 78] on textarea at bounding box center [303, 78] width 231 height 39
type textarea "s"
type textarea "[PERSON_NAME] & [PERSON_NAME] handgun"
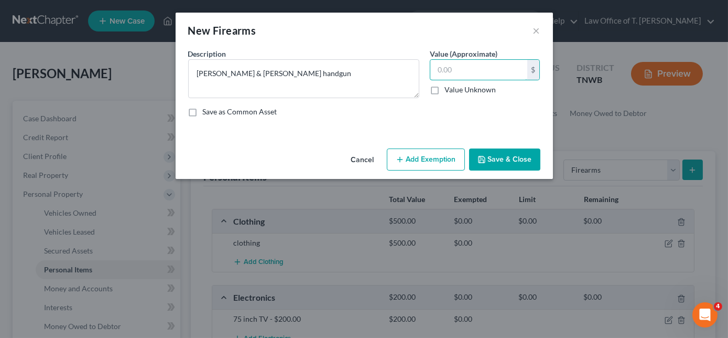
type input "5"
type input "400.00"
click at [510, 157] on button "Save & Close" at bounding box center [504, 159] width 71 height 22
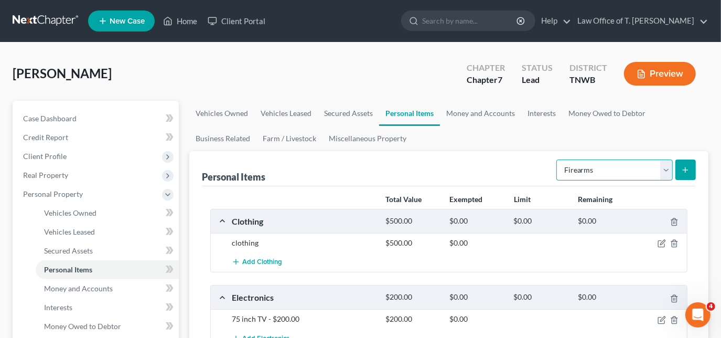
click at [668, 175] on select "Select Item Type Clothing Collectibles Of Value Electronics Firearms Household …" at bounding box center [614, 169] width 116 height 21
select select "household_goods"
click at [558, 159] on select "Select Item Type Clothing Collectibles Of Value Electronics Firearms Household …" at bounding box center [614, 169] width 116 height 21
click at [693, 171] on button "submit" at bounding box center [685, 169] width 20 height 20
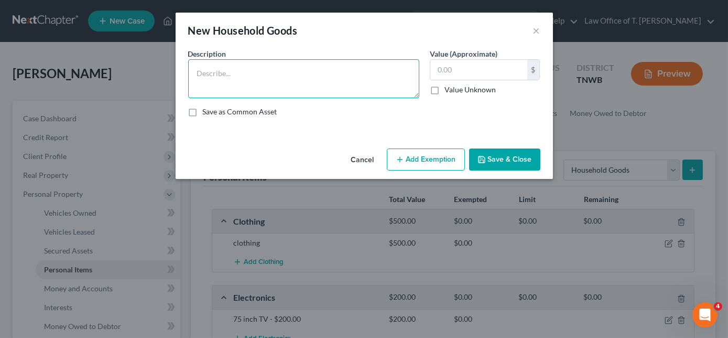
click at [285, 76] on textarea at bounding box center [303, 78] width 231 height 39
type textarea "misc household goods and furniture"
type input "2"
type input "300.00"
click at [502, 163] on button "Save & Close" at bounding box center [504, 159] width 71 height 22
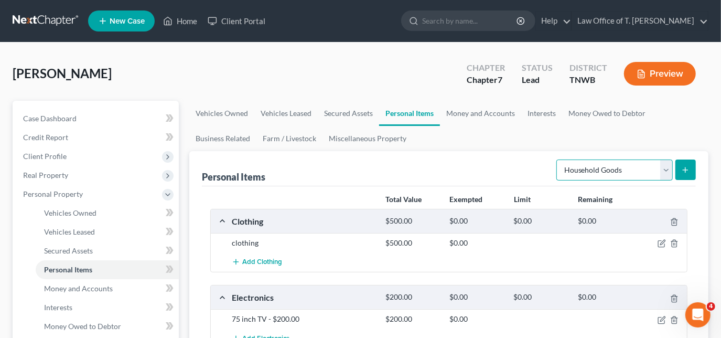
click at [668, 173] on select "Select Item Type Clothing Collectibles Of Value Electronics Firearms Household …" at bounding box center [614, 169] width 116 height 21
click at [485, 109] on link "Money and Accounts" at bounding box center [480, 113] width 81 height 25
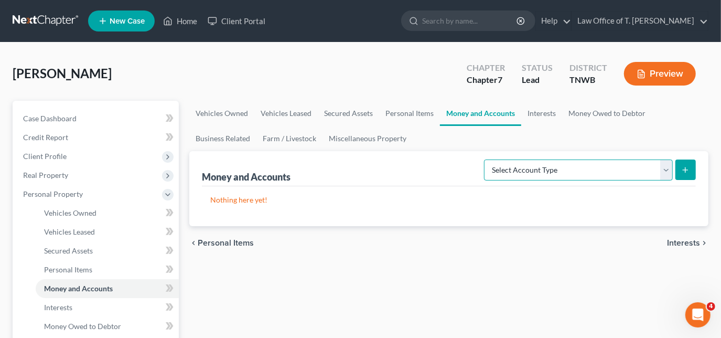
click at [669, 166] on select "Select Account Type Brokerage Cash on Hand Certificates of Deposit Checking Acc…" at bounding box center [578, 169] width 189 height 21
select select "checking"
click at [487, 159] on select "Select Account Type Brokerage Cash on Hand Certificates of Deposit Checking Acc…" at bounding box center [578, 169] width 189 height 21
click at [684, 171] on icon "submit" at bounding box center [685, 170] width 8 height 8
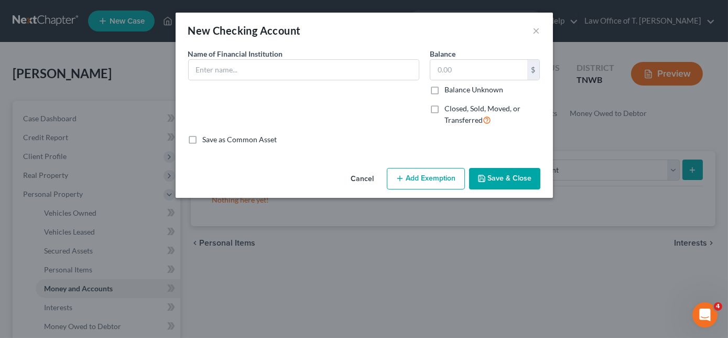
drag, startPoint x: 315, startPoint y: 88, endPoint x: 310, endPoint y: 106, distance: 19.0
click at [313, 95] on div "Name of Financial Institution *" at bounding box center [304, 91] width 242 height 86
click at [309, 75] on input "text" at bounding box center [304, 70] width 230 height 20
type input "Bank of America"
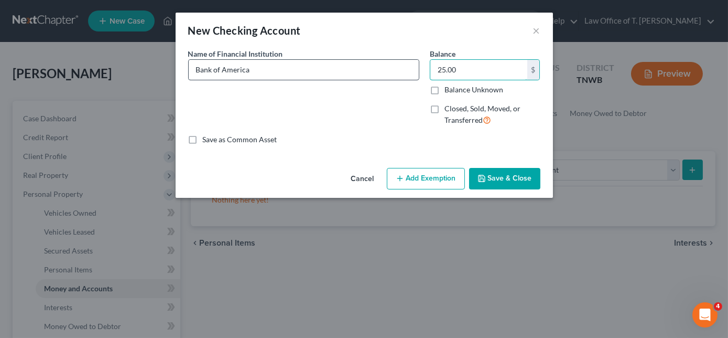
type input "25.00"
click at [500, 179] on button "Save & Close" at bounding box center [504, 179] width 71 height 22
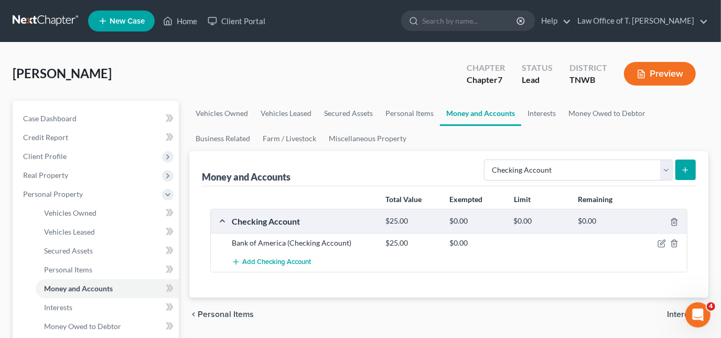
click at [680, 165] on button "submit" at bounding box center [685, 169] width 20 height 20
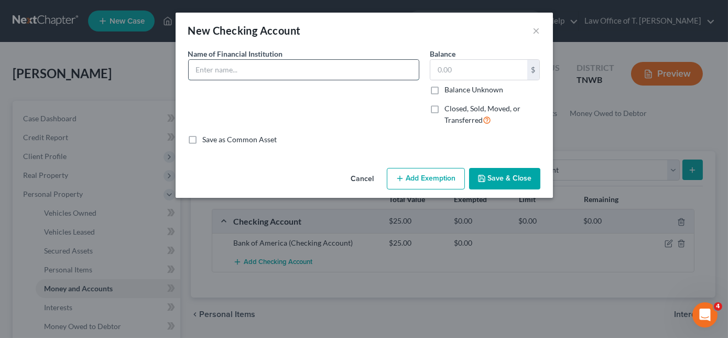
click at [299, 72] on input "text" at bounding box center [304, 70] width 230 height 20
type input "Chime Bank"
type input "20.00"
click at [496, 177] on button "Save & Close" at bounding box center [504, 179] width 71 height 22
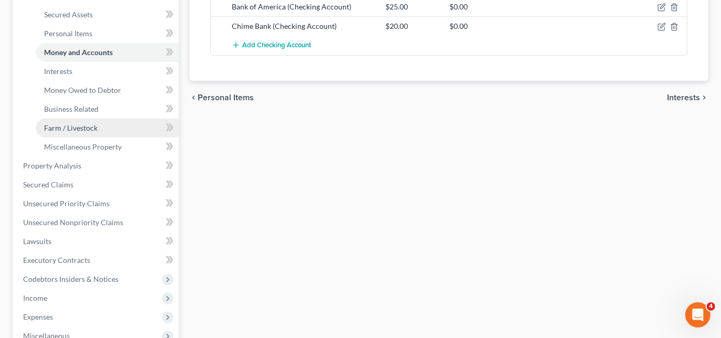
scroll to position [238, 0]
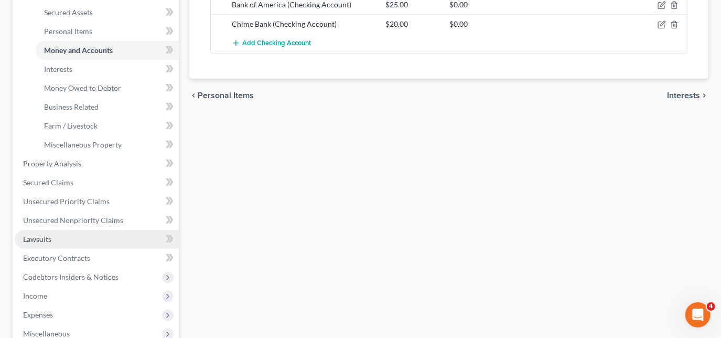
click at [57, 236] on link "Lawsuits" at bounding box center [97, 239] width 164 height 19
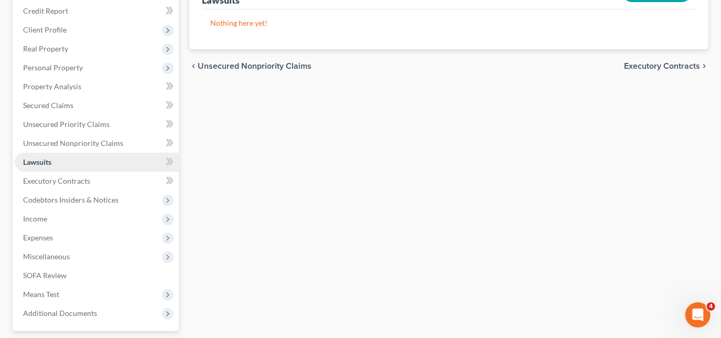
scroll to position [143, 0]
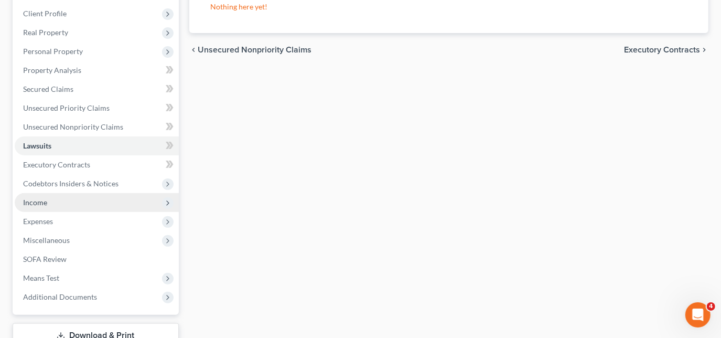
click at [58, 197] on span "Income" at bounding box center [97, 202] width 164 height 19
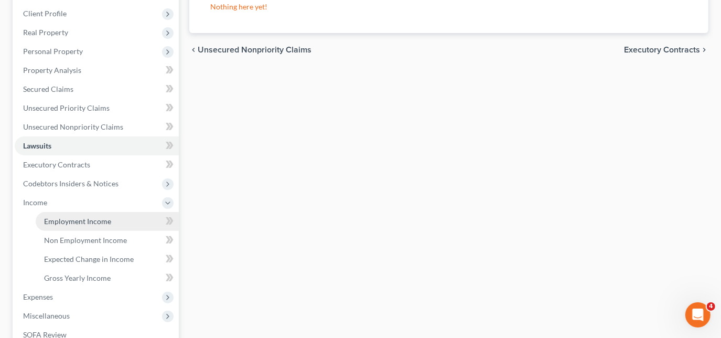
click at [82, 218] on span "Employment Income" at bounding box center [77, 221] width 67 height 9
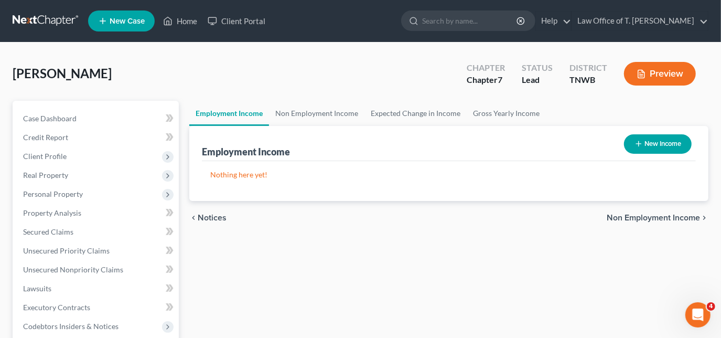
click at [660, 139] on button "New Income" at bounding box center [658, 143] width 68 height 19
select select "0"
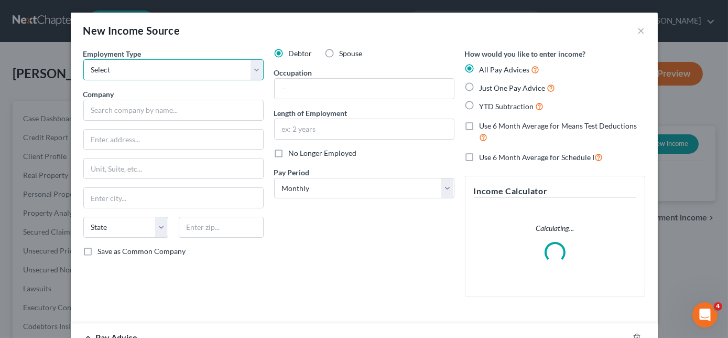
click at [157, 74] on select "Select Full or [DEMOGRAPHIC_DATA] Employment Self Employment" at bounding box center [173, 69] width 180 height 21
select select "0"
click at [83, 59] on select "Select Full or [DEMOGRAPHIC_DATA] Employment Self Employment" at bounding box center [173, 69] width 180 height 21
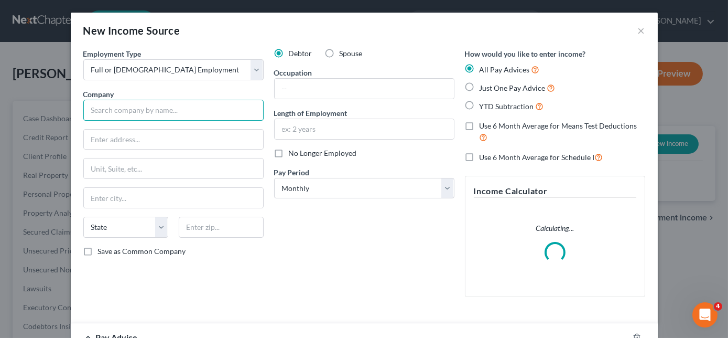
drag, startPoint x: 164, startPoint y: 113, endPoint x: 185, endPoint y: 101, distance: 24.0
click at [164, 113] on input "text" at bounding box center [173, 110] width 180 height 21
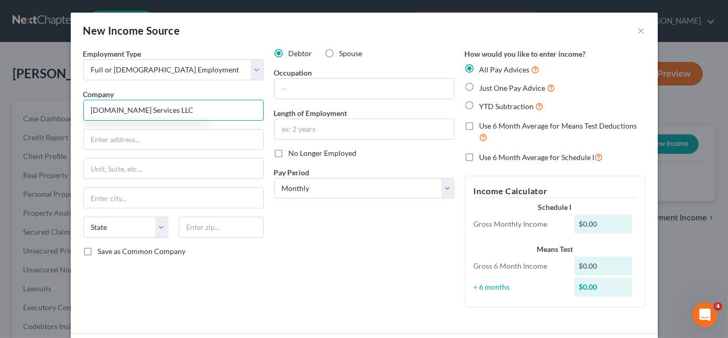
type input "[DOMAIN_NAME] Services LLC"
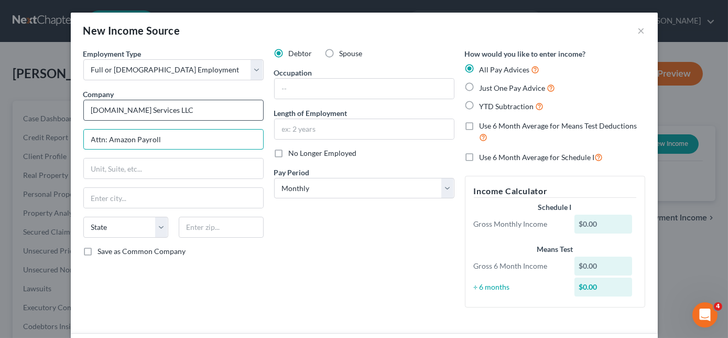
type input "Attn: Amazon Payroll"
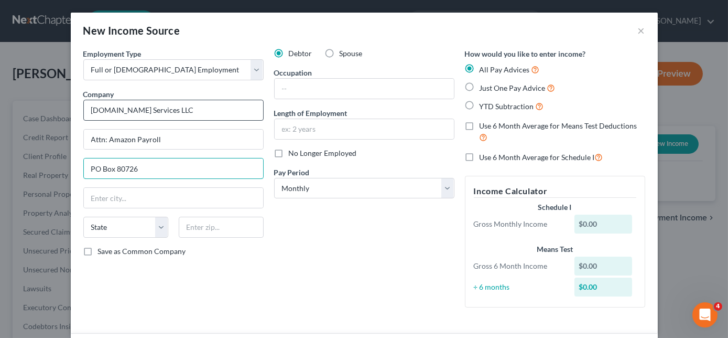
type input "PO Box 80726"
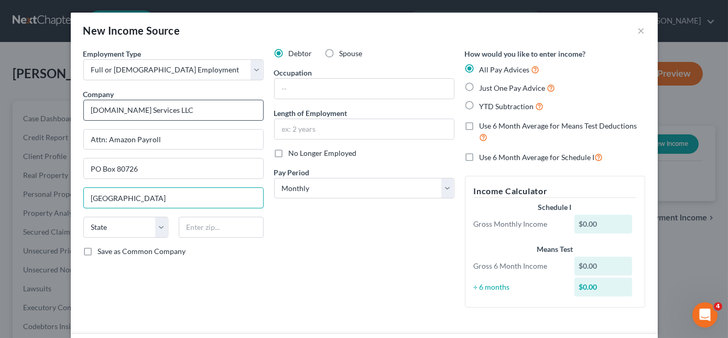
type input "[GEOGRAPHIC_DATA]"
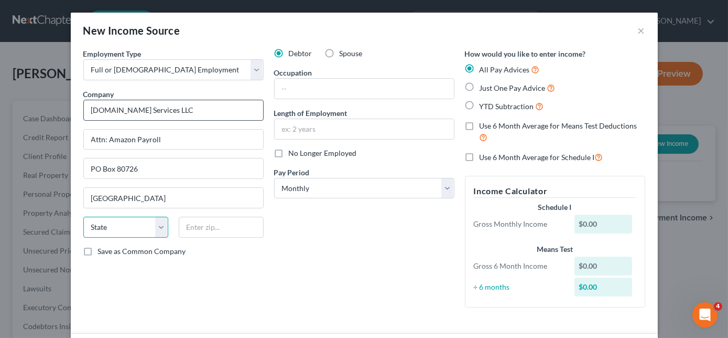
select select "50"
type input "98108"
type input "picker"
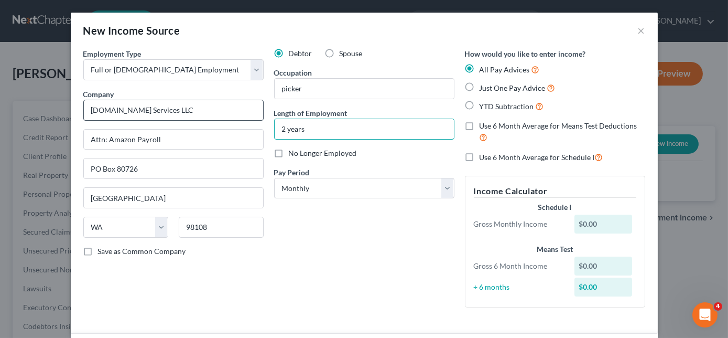
type input "2 years"
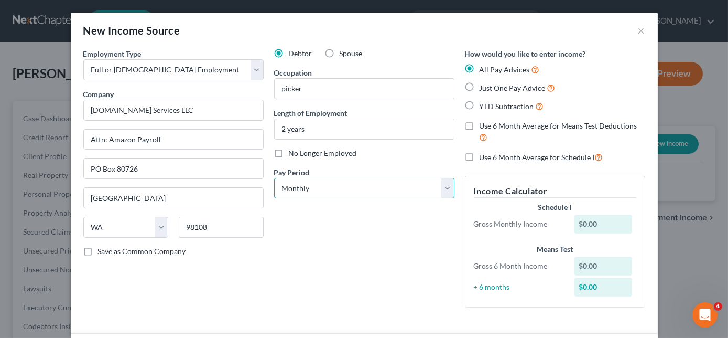
click at [430, 192] on select "Select Monthly Twice Monthly Every Other Week Weekly" at bounding box center [364, 188] width 180 height 21
select select "3"
click at [274, 178] on select "Select Monthly Twice Monthly Every Other Week Weekly" at bounding box center [364, 188] width 180 height 21
click at [480, 103] on label "YTD Subtraction" at bounding box center [512, 106] width 65 height 12
click at [484, 103] on input "YTD Subtraction" at bounding box center [487, 103] width 7 height 7
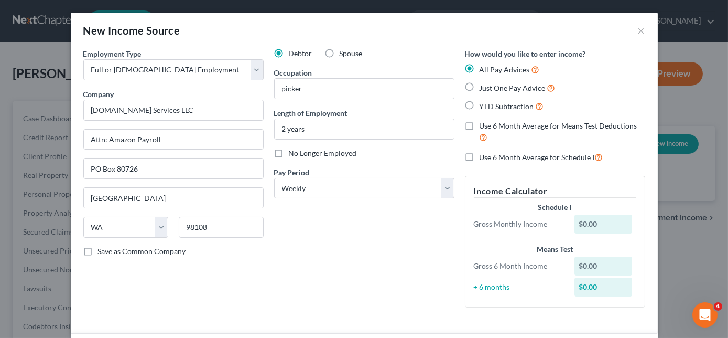
radio input "true"
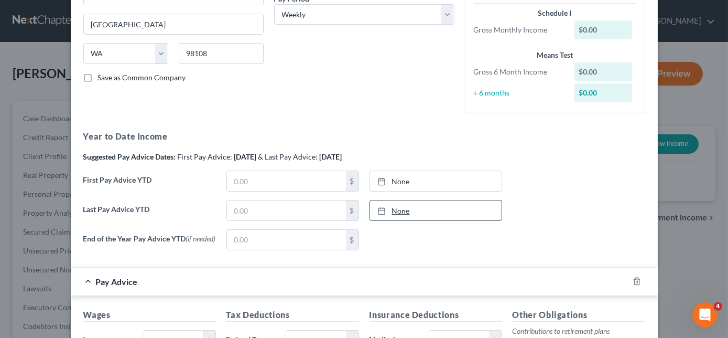
scroll to position [190, 0]
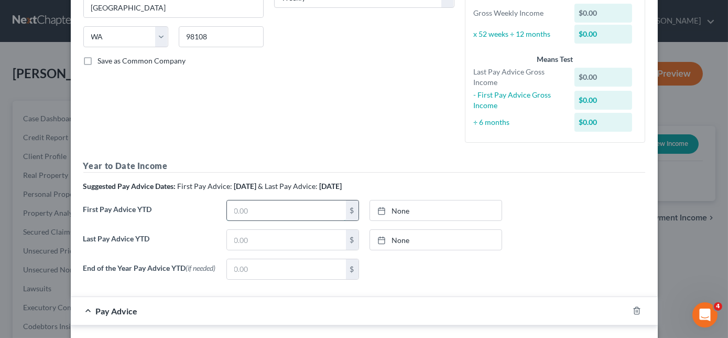
click at [296, 213] on input "text" at bounding box center [286, 210] width 119 height 20
type input "7,345.60"
click at [402, 211] on link "None" at bounding box center [436, 210] width 132 height 20
type input "[DATE]"
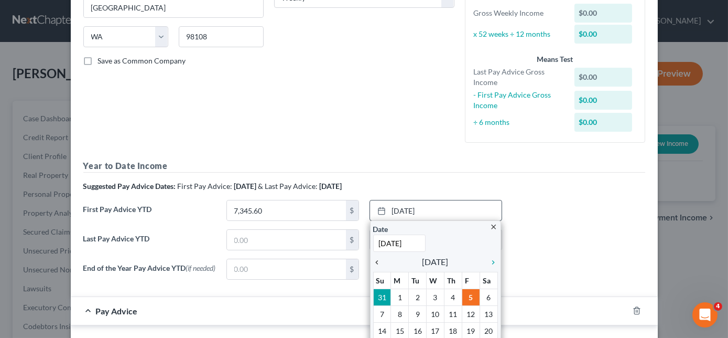
click at [380, 261] on icon "chevron_left" at bounding box center [380, 262] width 14 height 8
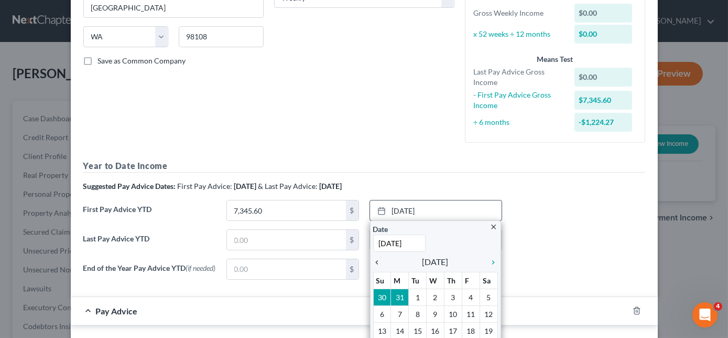
click at [380, 261] on icon "chevron_left" at bounding box center [380, 262] width 14 height 8
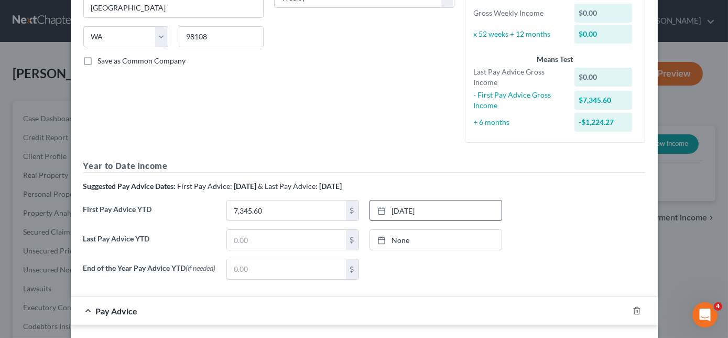
click at [298, 254] on div "Last Pay Advice YTD $ None close Date Time chevron_left [DATE] chevron_right Su…" at bounding box center [364, 243] width 573 height 29
click at [296, 244] on input "text" at bounding box center [286, 240] width 119 height 20
type input "25,215.49"
click at [379, 239] on icon at bounding box center [382, 240] width 8 height 8
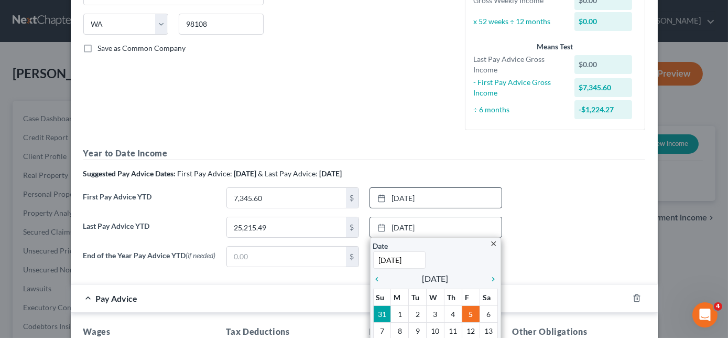
scroll to position [238, 0]
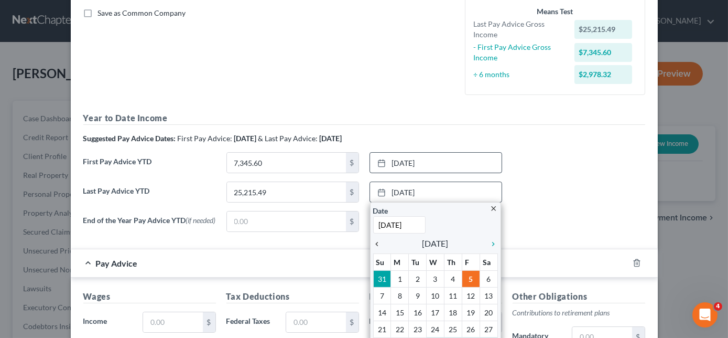
click at [375, 242] on icon "chevron_left" at bounding box center [380, 244] width 14 height 8
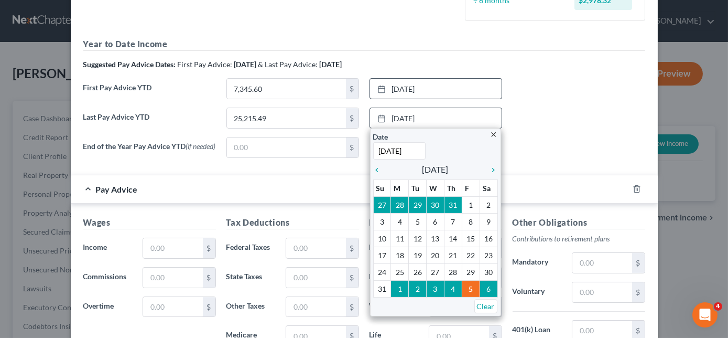
scroll to position [334, 0]
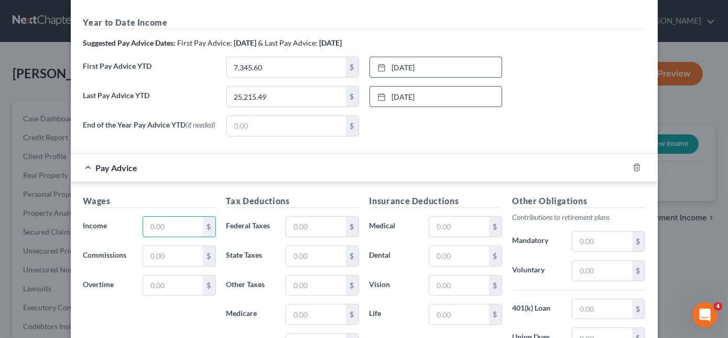
drag, startPoint x: 164, startPoint y: 228, endPoint x: 466, endPoint y: 244, distance: 302.5
click at [164, 228] on input "text" at bounding box center [172, 227] width 59 height 20
type input "839.89"
click at [323, 289] on input "text" at bounding box center [315, 285] width 59 height 20
click at [290, 257] on input "text" at bounding box center [315, 256] width 59 height 20
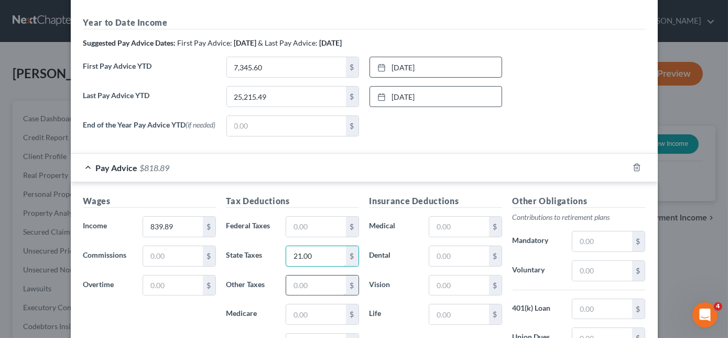
type input "21.00"
type input "11.96"
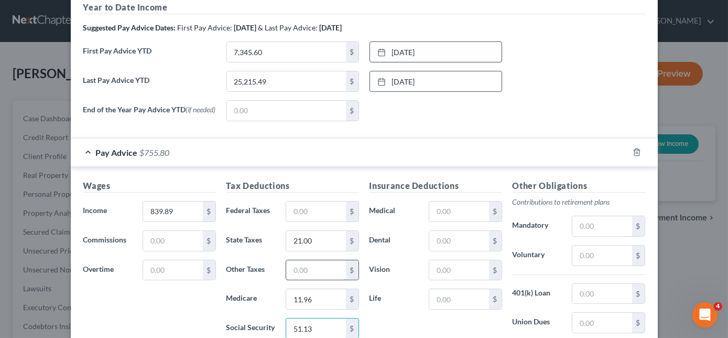
type input "51.13"
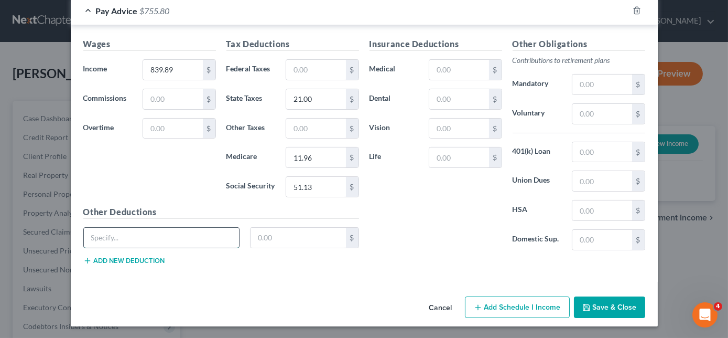
click at [168, 239] on input "text" at bounding box center [162, 238] width 156 height 20
type input "Grp Legal Plan"
type input "3.70"
click at [473, 67] on input "text" at bounding box center [459, 70] width 59 height 20
type input "15.24"
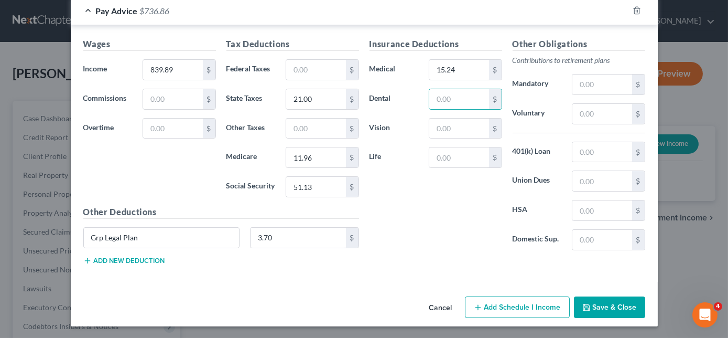
click at [126, 263] on div "Other Deductions Grp Legal Plan 3.70 $ Add new deduction" at bounding box center [221, 240] width 286 height 68
click at [128, 260] on button "Add new deduction" at bounding box center [124, 260] width 82 height 8
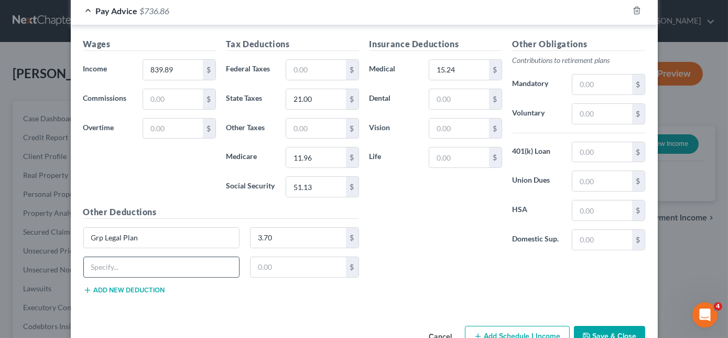
click at [124, 265] on input "text" at bounding box center [162, 267] width 156 height 20
type input "[GEOGRAPHIC_DATA]"
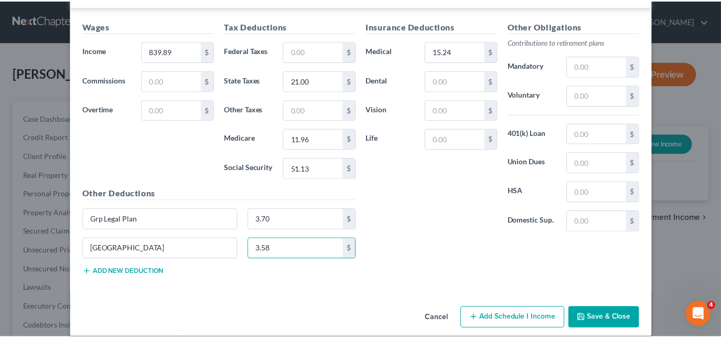
scroll to position [519, 0]
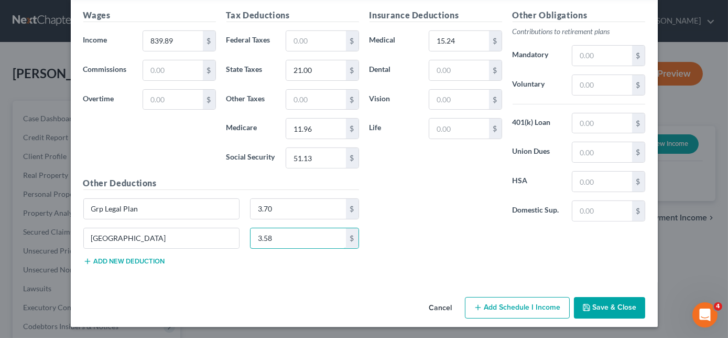
type input "3.58"
click at [617, 307] on button "Save & Close" at bounding box center [609, 308] width 71 height 22
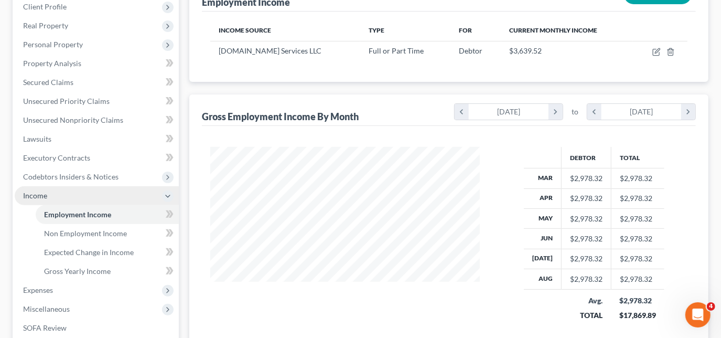
scroll to position [238, 0]
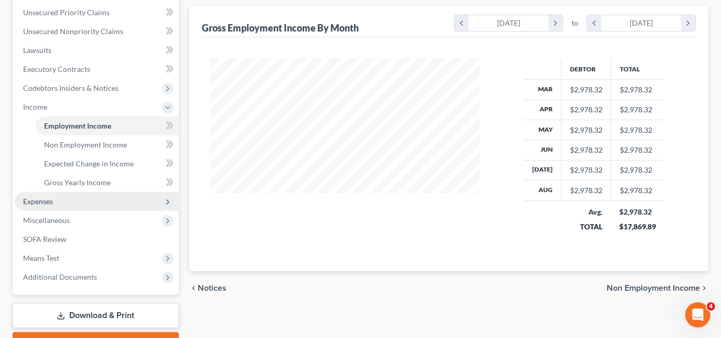
click at [56, 197] on span "Expenses" at bounding box center [97, 201] width 164 height 19
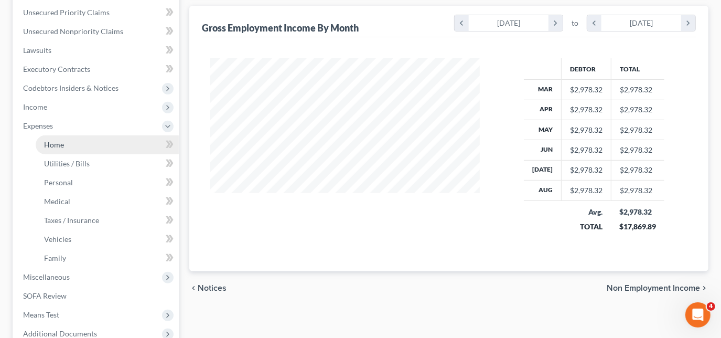
click at [79, 145] on link "Home" at bounding box center [107, 144] width 143 height 19
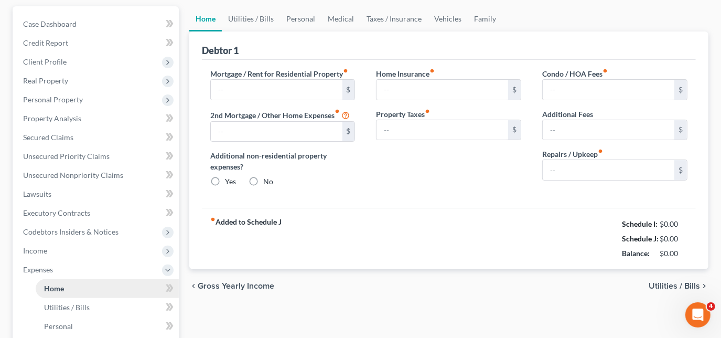
scroll to position [28, 0]
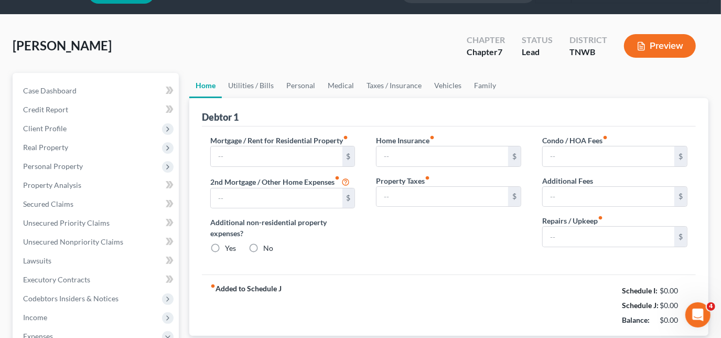
type input "0.00"
radio input "true"
type input "0.00"
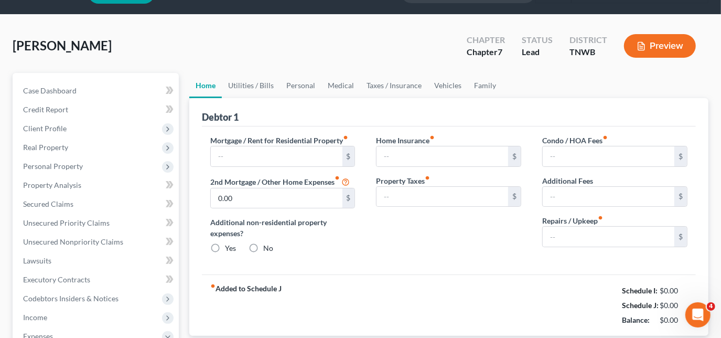
type input "0.00"
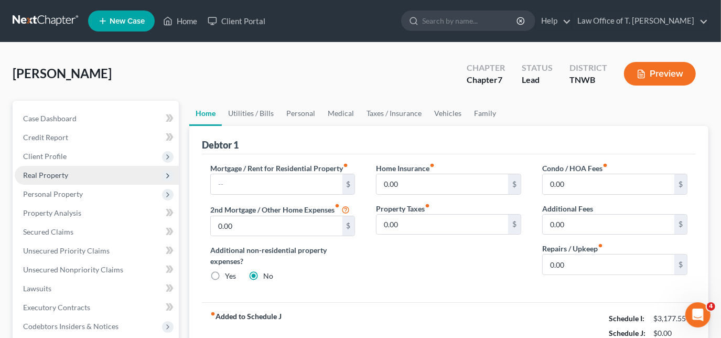
scroll to position [47, 0]
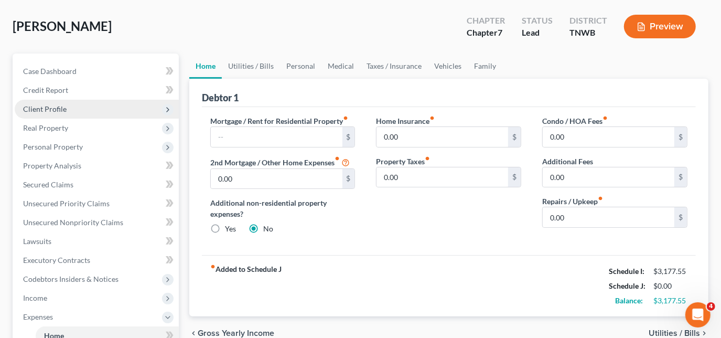
click at [62, 110] on span "Client Profile" at bounding box center [45, 108] width 44 height 9
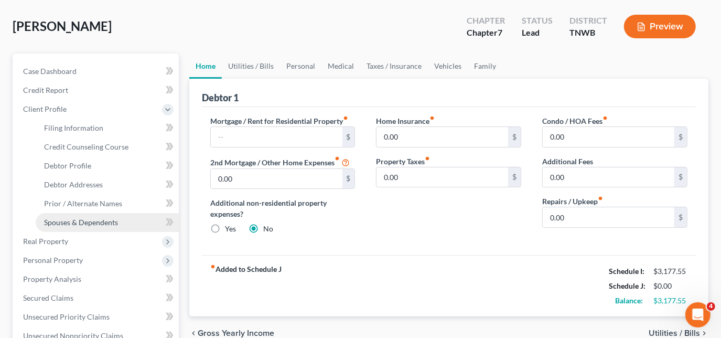
click at [59, 221] on span "Spouses & Dependents" at bounding box center [81, 222] width 74 height 9
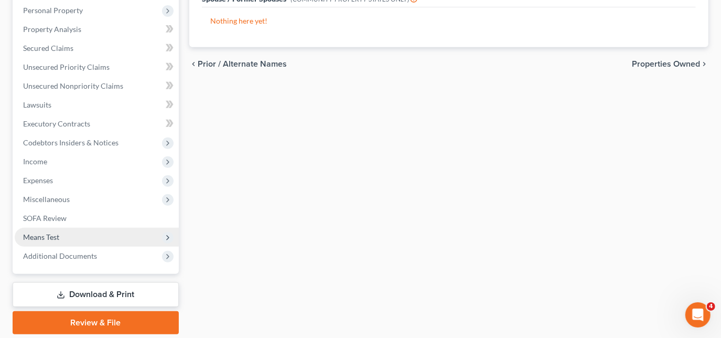
scroll to position [332, 0]
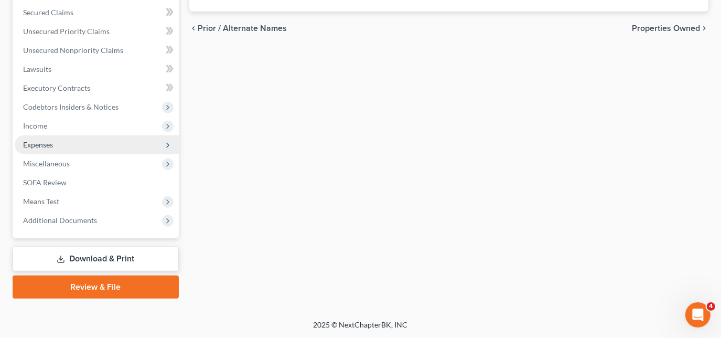
click at [44, 147] on span "Expenses" at bounding box center [38, 144] width 30 height 9
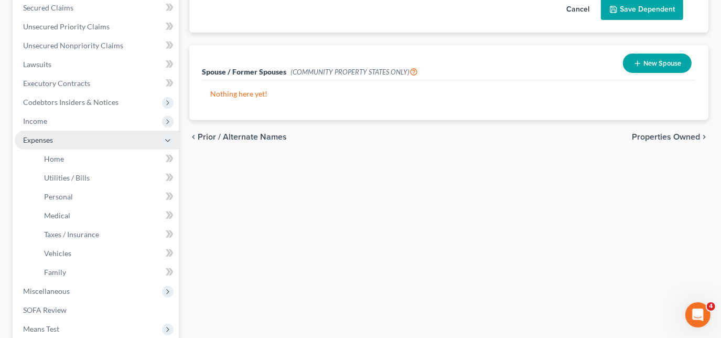
scroll to position [219, 0]
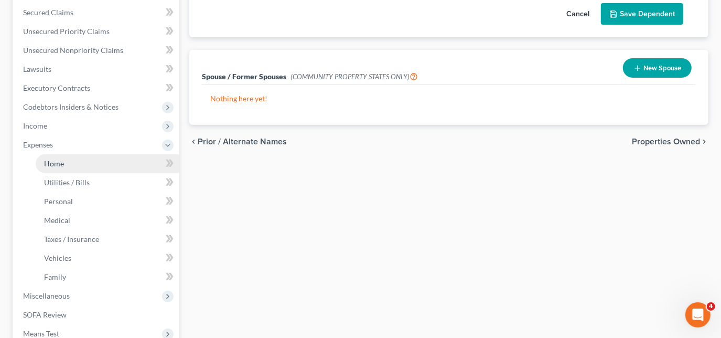
click at [72, 164] on link "Home" at bounding box center [107, 163] width 143 height 19
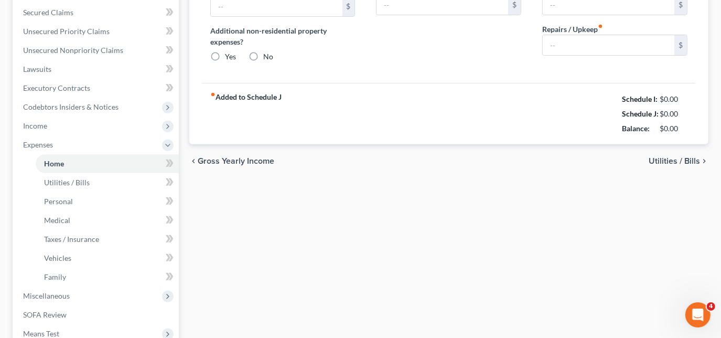
scroll to position [78, 0]
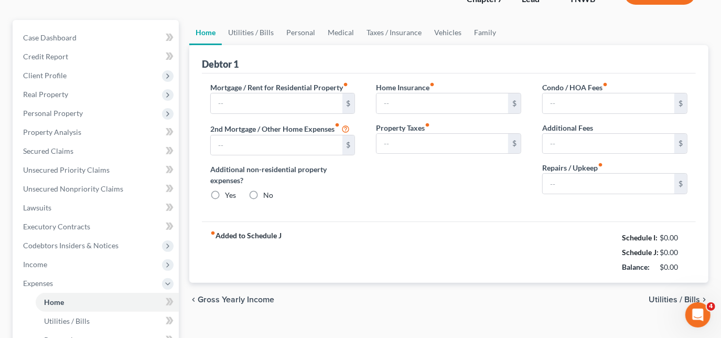
type input "0.00"
radio input "true"
type input "0.00"
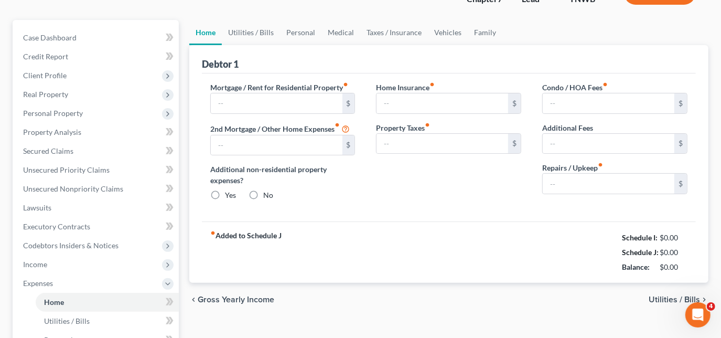
type input "0.00"
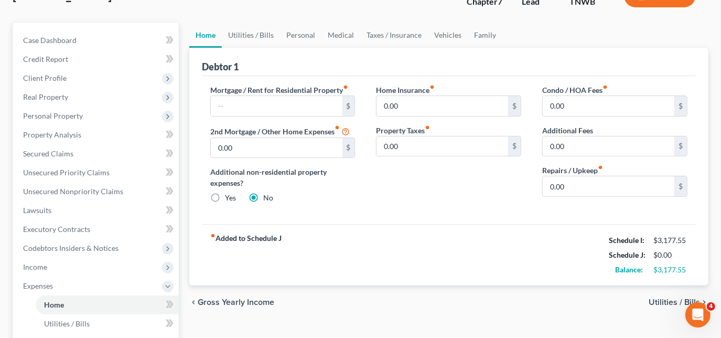
scroll to position [0, 0]
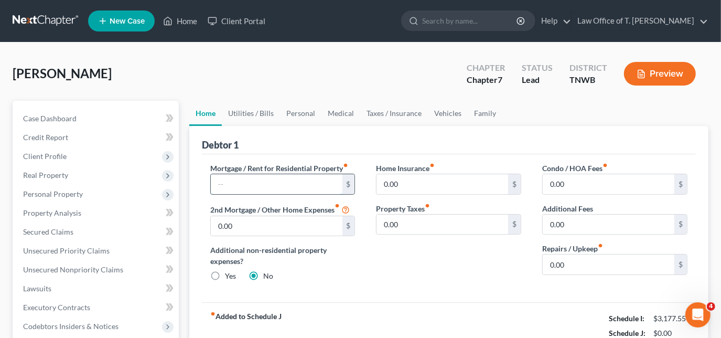
click at [276, 186] on input "text" at bounding box center [277, 184] width 132 height 20
type input "200.00"
click at [254, 113] on link "Utilities / Bills" at bounding box center [251, 113] width 58 height 25
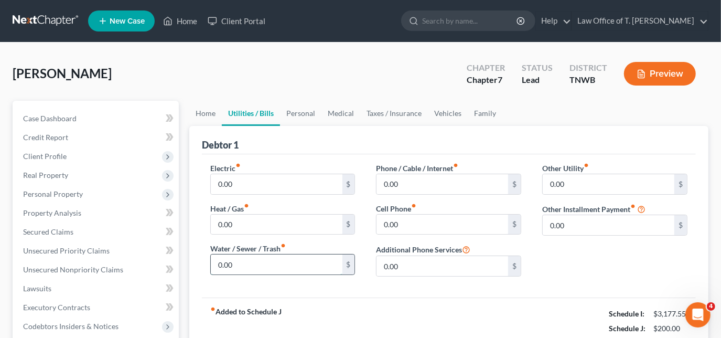
click at [250, 265] on input "0.00" at bounding box center [277, 264] width 132 height 20
type input "50.00"
type input "122.00"
click at [578, 232] on input "0.00" at bounding box center [609, 225] width 132 height 20
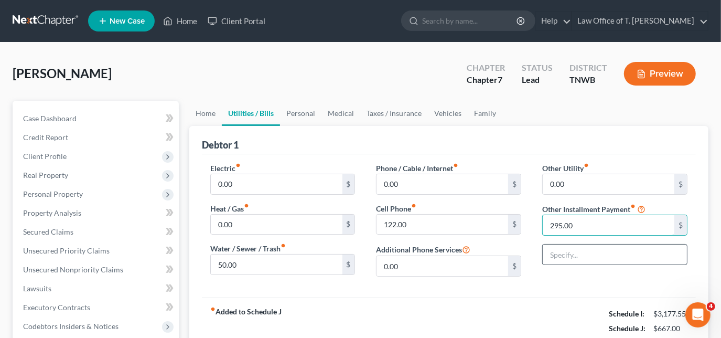
type input "295.00"
click at [571, 245] on input "text" at bounding box center [615, 254] width 144 height 20
type input "[PERSON_NAME]'s"
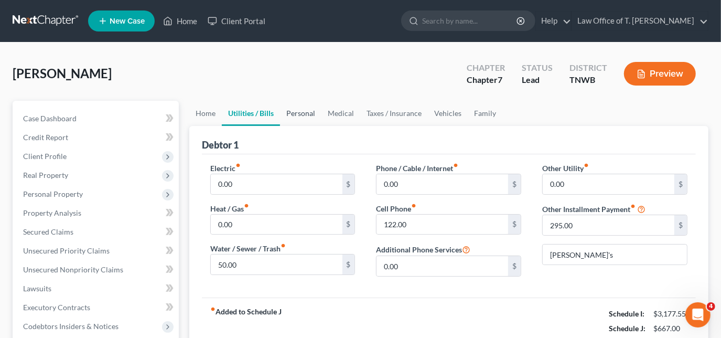
click at [296, 112] on link "Personal" at bounding box center [300, 113] width 41 height 25
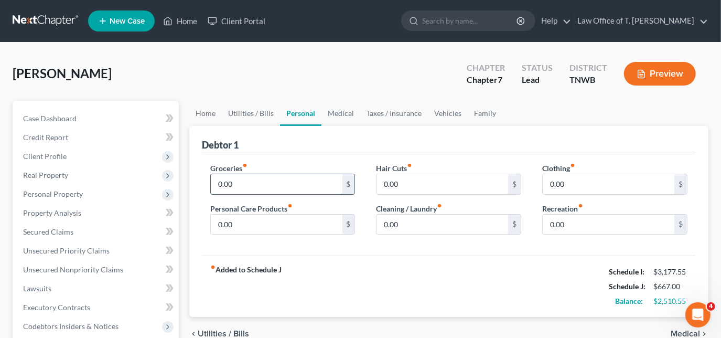
click at [264, 181] on input "0.00" at bounding box center [277, 184] width 132 height 20
type input "200.00"
type input "30.00"
type input "50.00"
type input "75.00"
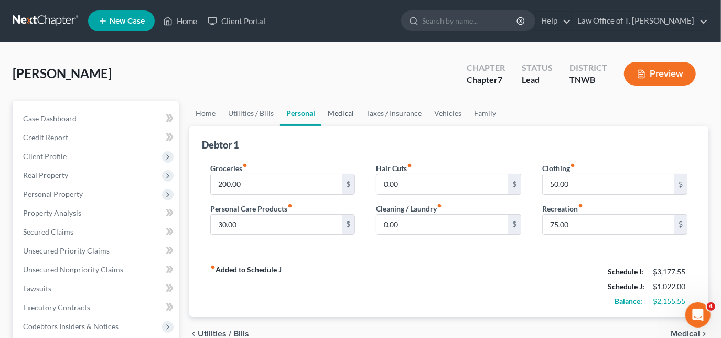
click at [340, 115] on link "Medical" at bounding box center [340, 113] width 39 height 25
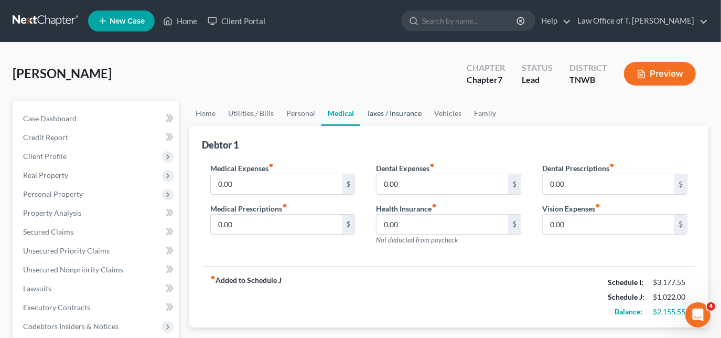
click at [379, 115] on link "Taxes / Insurance" at bounding box center [394, 113] width 68 height 25
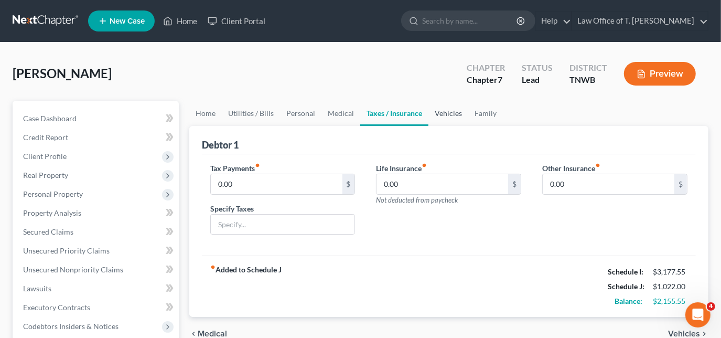
click at [449, 111] on link "Vehicles" at bounding box center [448, 113] width 40 height 25
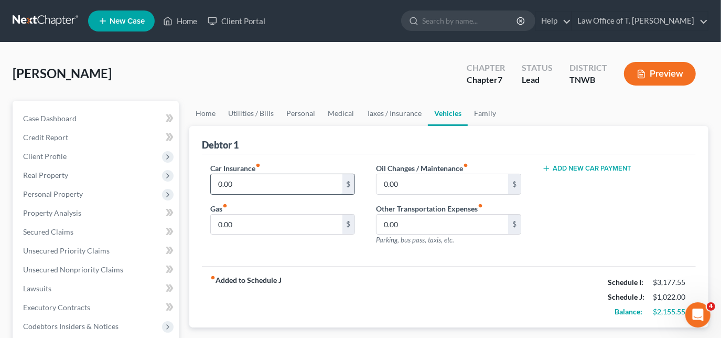
click at [294, 180] on input "0.00" at bounding box center [277, 184] width 132 height 20
type input "400.00"
type input "100.00"
click at [206, 110] on link "Home" at bounding box center [205, 113] width 33 height 25
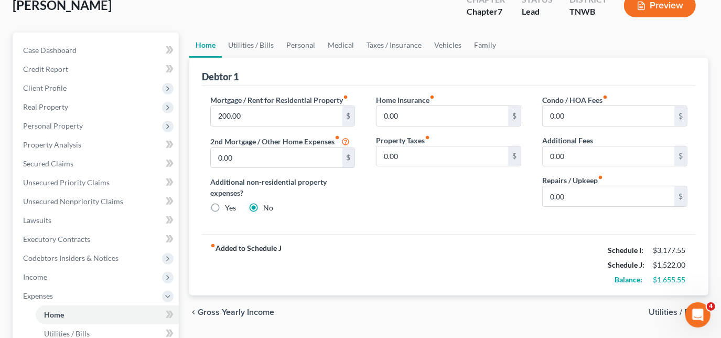
scroll to position [47, 0]
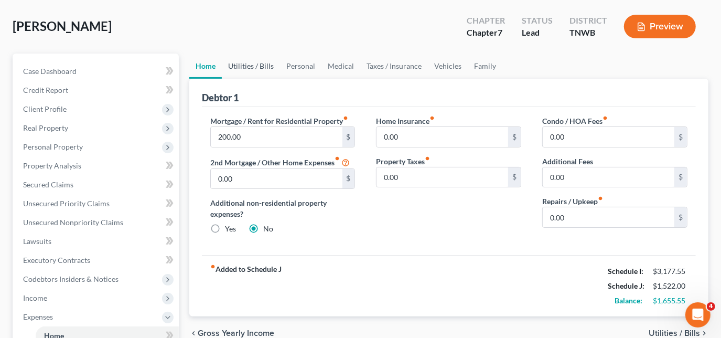
click at [251, 66] on link "Utilities / Bills" at bounding box center [251, 65] width 58 height 25
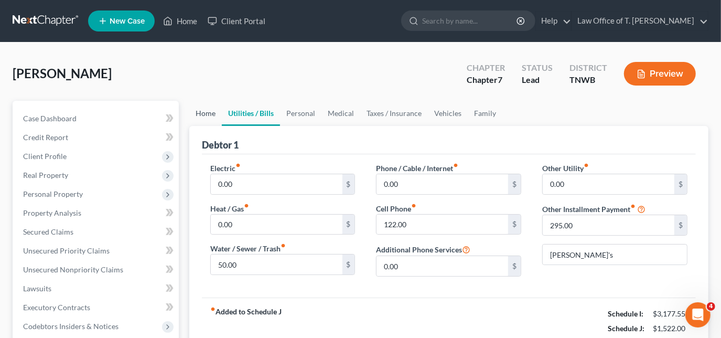
click at [209, 114] on link "Home" at bounding box center [205, 113] width 33 height 25
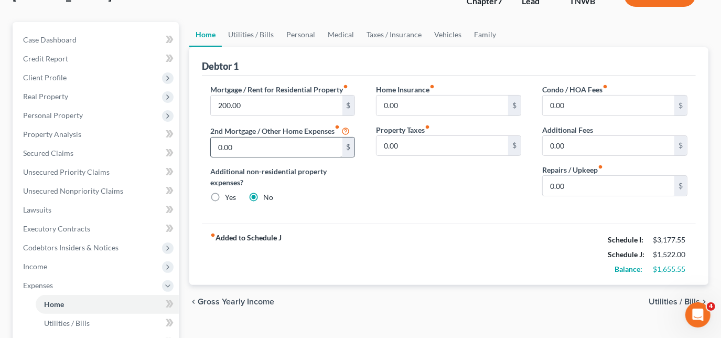
scroll to position [95, 0]
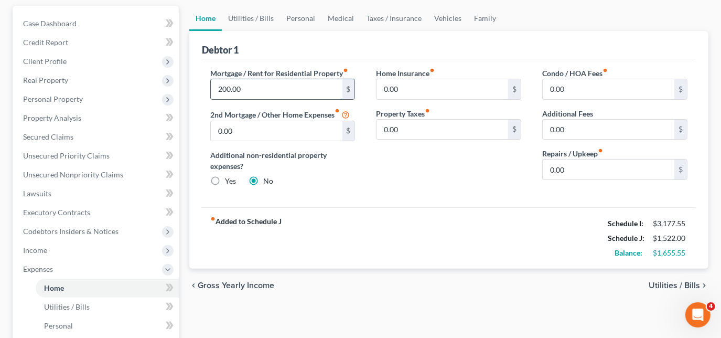
click at [257, 89] on input "200.00" at bounding box center [277, 89] width 132 height 20
click at [265, 93] on input "400.00" at bounding box center [277, 89] width 132 height 20
type input "600.00"
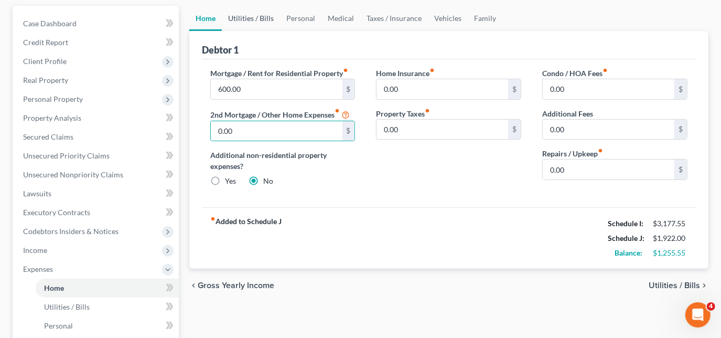
click at [254, 19] on link "Utilities / Bills" at bounding box center [251, 18] width 58 height 25
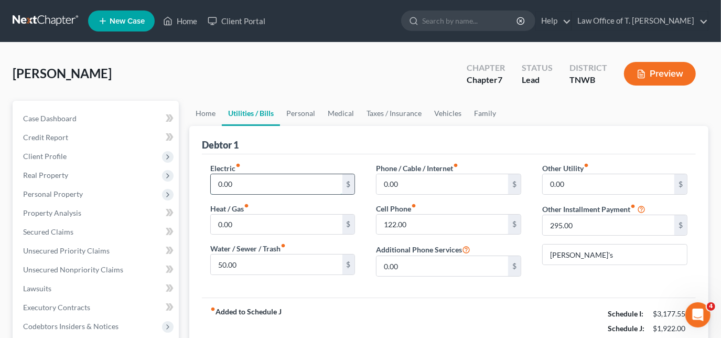
click at [265, 178] on input "0.00" at bounding box center [277, 184] width 132 height 20
type input "1"
type input "200.00"
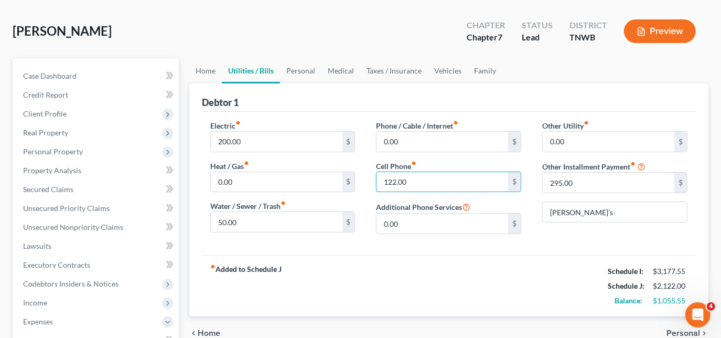
scroll to position [47, 0]
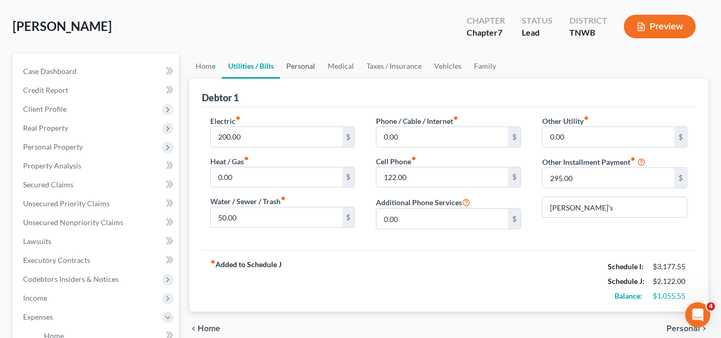
click at [303, 62] on link "Personal" at bounding box center [300, 65] width 41 height 25
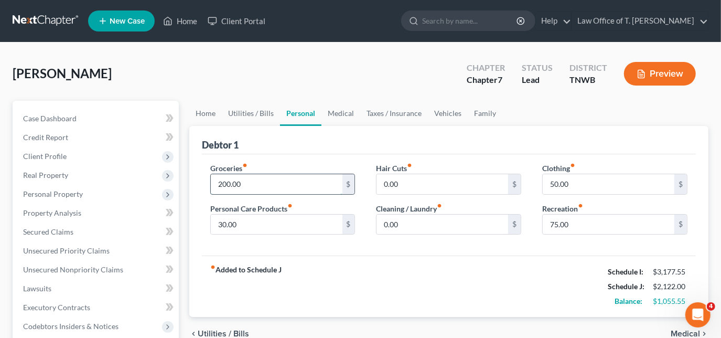
click at [285, 180] on input "200.00" at bounding box center [277, 184] width 132 height 20
type input "600.00"
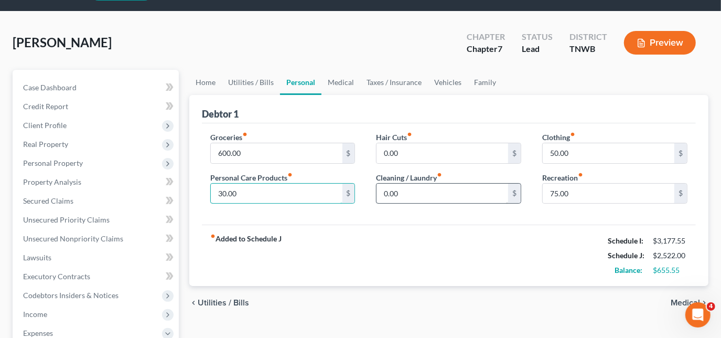
scroll to position [47, 0]
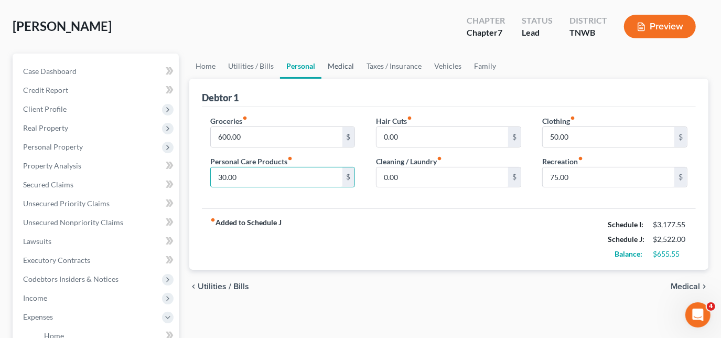
click at [337, 61] on link "Medical" at bounding box center [340, 65] width 39 height 25
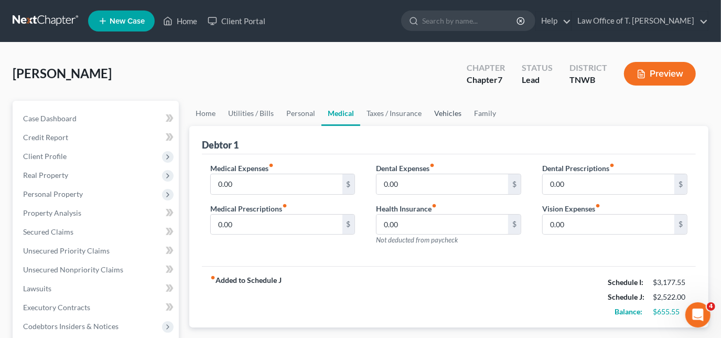
click at [444, 114] on link "Vehicles" at bounding box center [448, 113] width 40 height 25
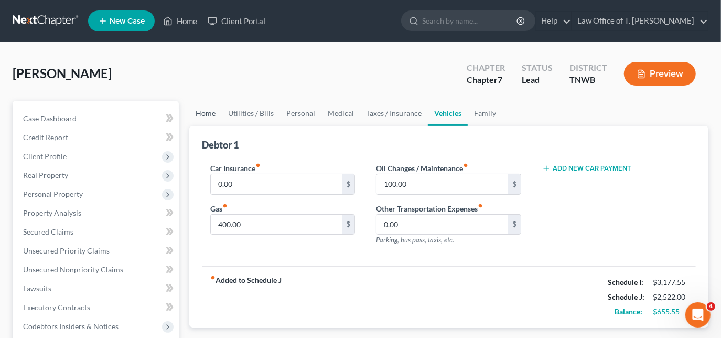
click at [208, 116] on link "Home" at bounding box center [205, 113] width 33 height 25
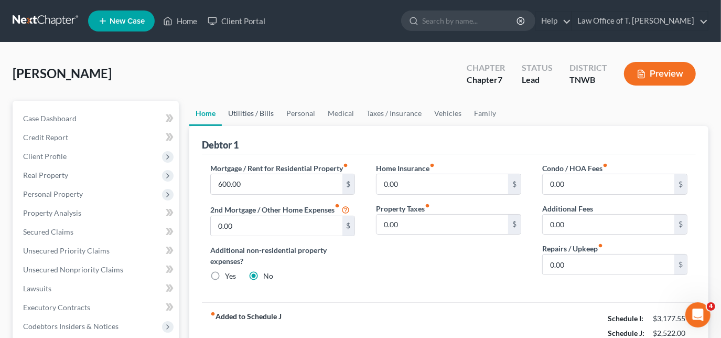
click at [249, 116] on link "Utilities / Bills" at bounding box center [251, 113] width 58 height 25
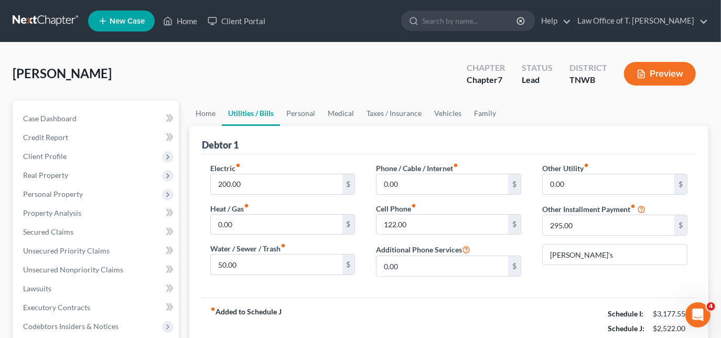
click at [249, 112] on link "Utilities / Bills" at bounding box center [251, 113] width 58 height 25
click at [257, 174] on input "200.00" at bounding box center [277, 184] width 132 height 20
type input "250.00"
click at [292, 114] on link "Personal" at bounding box center [300, 113] width 41 height 25
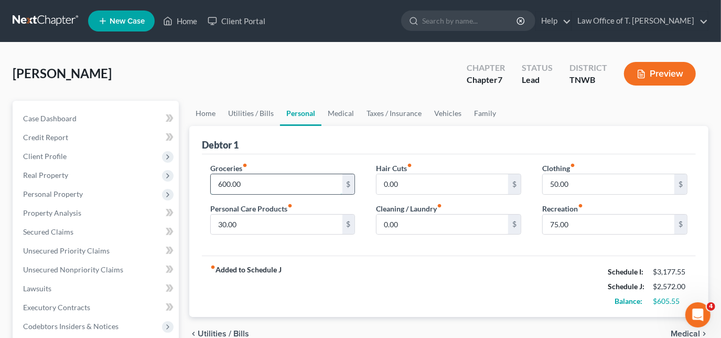
click at [281, 175] on input "600.00" at bounding box center [277, 184] width 132 height 20
click at [249, 183] on input "800.00" at bounding box center [277, 184] width 132 height 20
type input "900.00"
click at [203, 112] on link "Home" at bounding box center [205, 113] width 33 height 25
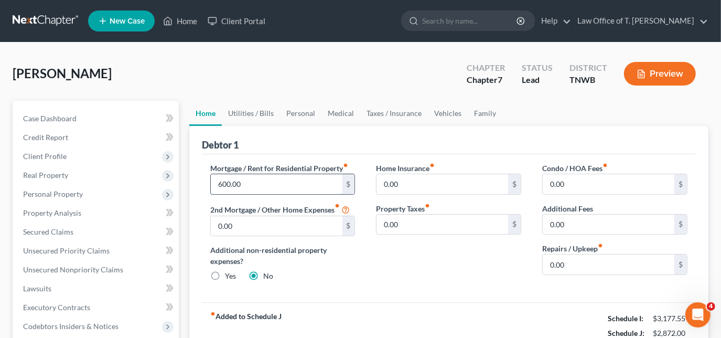
click at [250, 182] on input "600.00" at bounding box center [277, 184] width 132 height 20
type input "700.00"
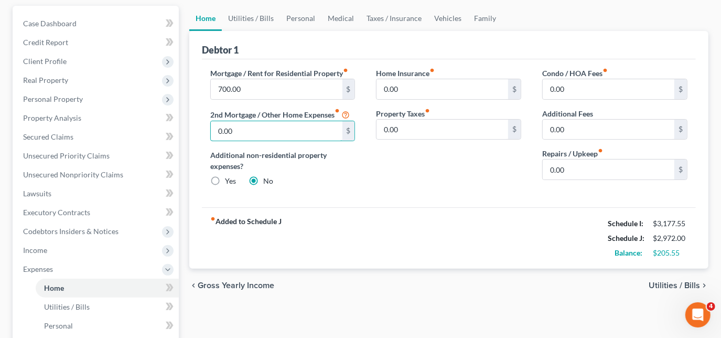
scroll to position [47, 0]
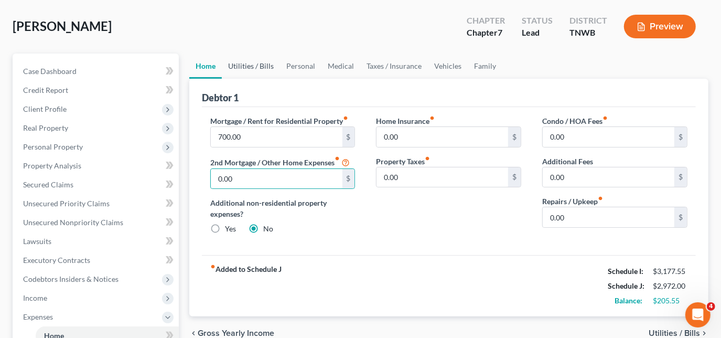
click at [257, 66] on link "Utilities / Bills" at bounding box center [251, 65] width 58 height 25
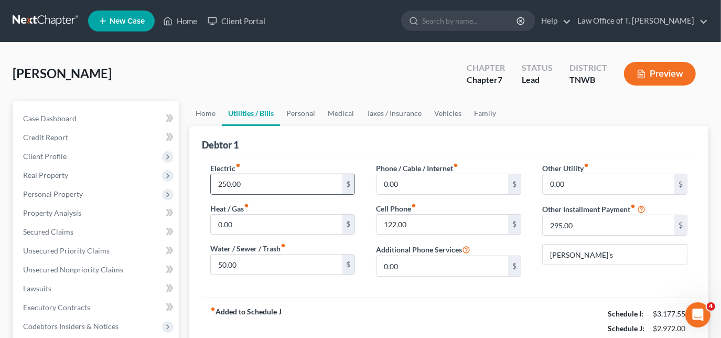
click at [272, 185] on input "250.00" at bounding box center [277, 184] width 132 height 20
click at [305, 115] on link "Personal" at bounding box center [300, 113] width 41 height 25
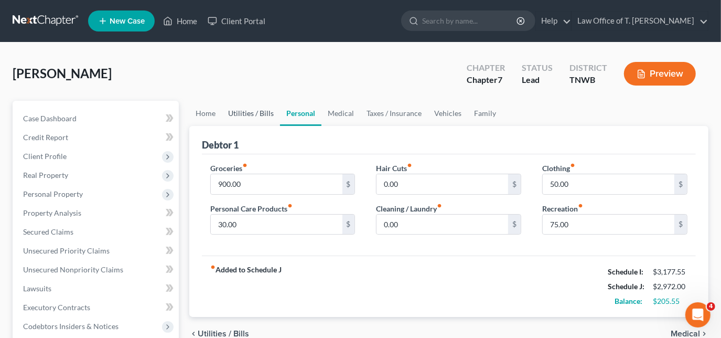
click at [240, 115] on link "Utilities / Bills" at bounding box center [251, 113] width 58 height 25
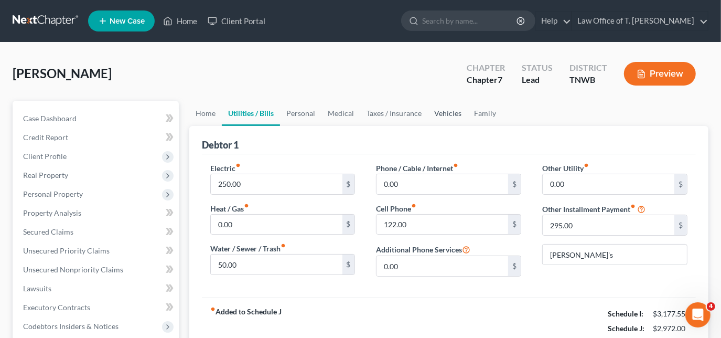
click at [456, 108] on link "Vehicles" at bounding box center [448, 113] width 40 height 25
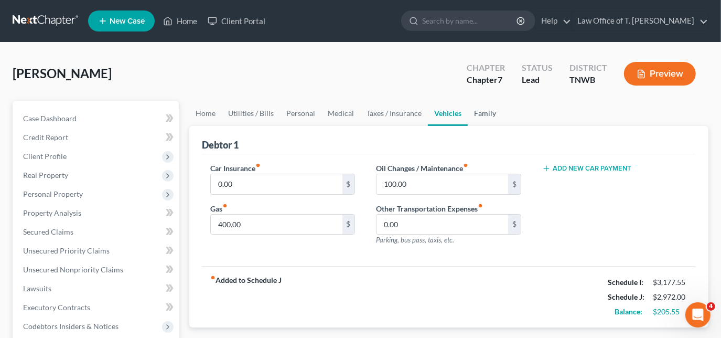
click at [479, 111] on link "Family" at bounding box center [485, 113] width 35 height 25
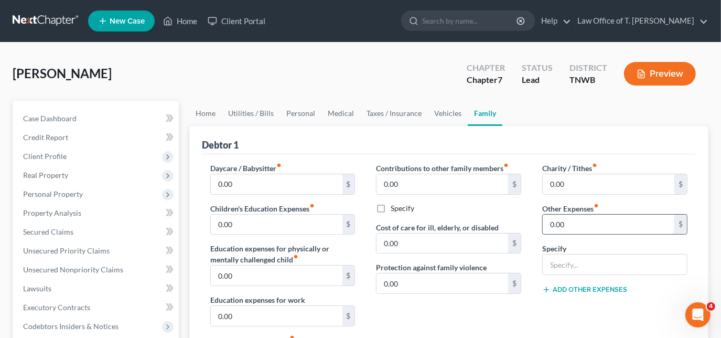
click at [572, 226] on input "0.00" at bounding box center [609, 224] width 132 height 20
type input "200.00"
type input "misc"
click at [590, 231] on input "200.00" at bounding box center [609, 224] width 132 height 20
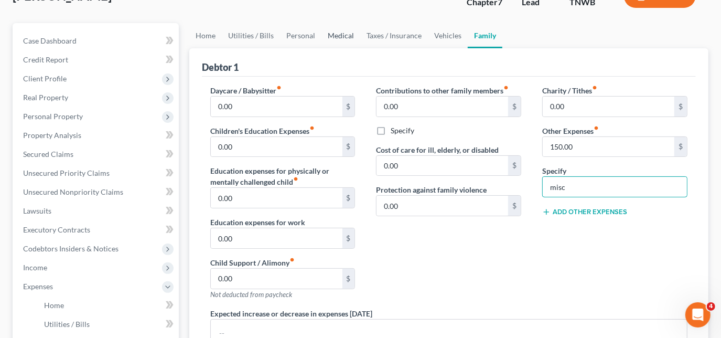
scroll to position [47, 0]
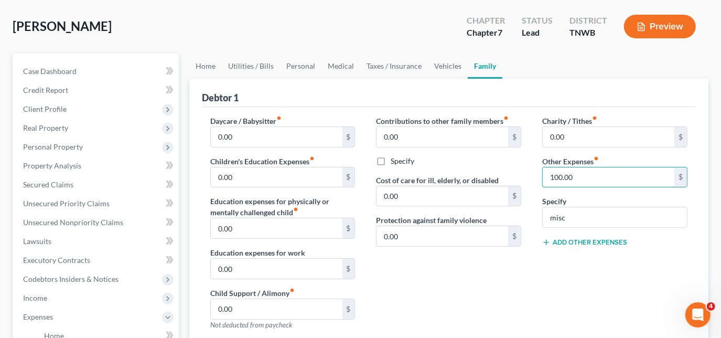
type input "100.00"
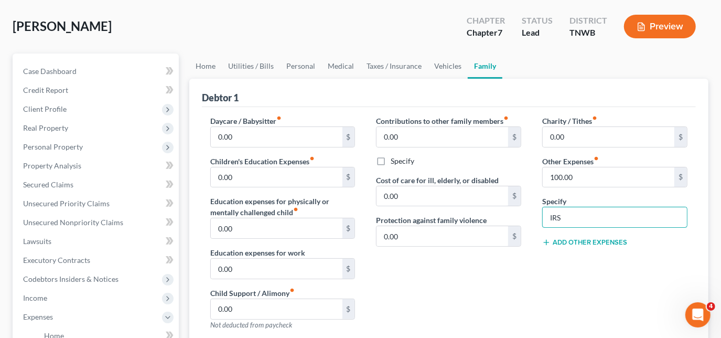
type input "IRS"
click at [206, 69] on link "Home" at bounding box center [205, 65] width 33 height 25
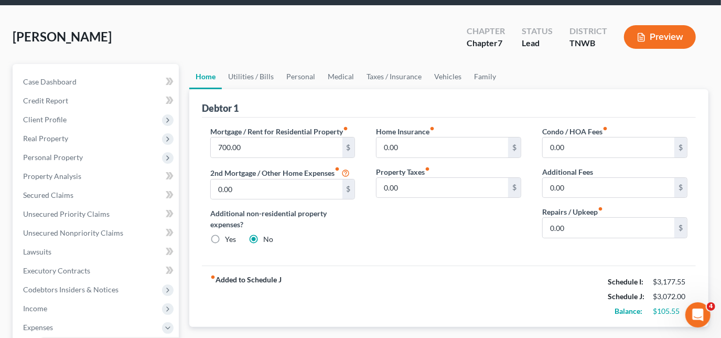
scroll to position [95, 0]
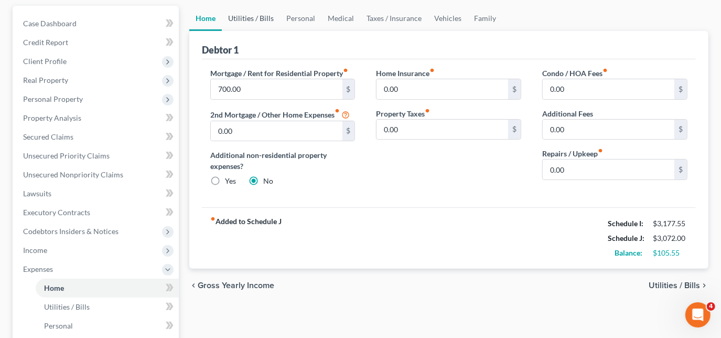
click at [256, 15] on link "Utilities / Bills" at bounding box center [251, 18] width 58 height 25
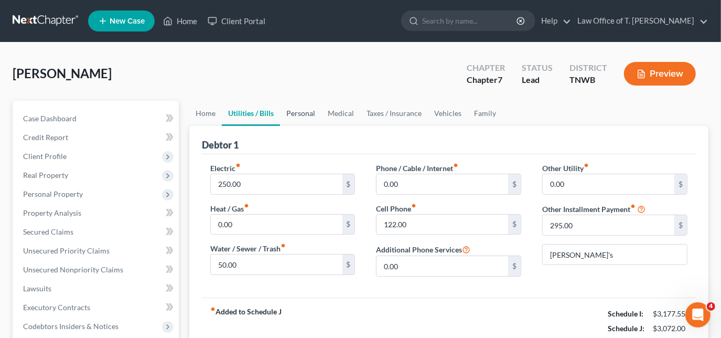
click at [302, 112] on link "Personal" at bounding box center [300, 113] width 41 height 25
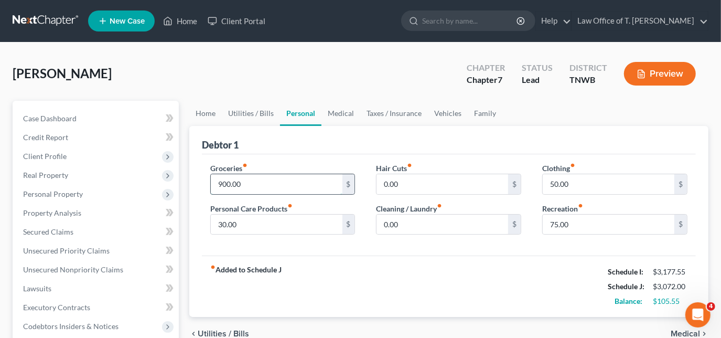
click at [286, 183] on input "900.00" at bounding box center [277, 184] width 132 height 20
click at [242, 184] on input "950.00" at bounding box center [277, 184] width 132 height 20
type input "975.00"
type input "40.00"
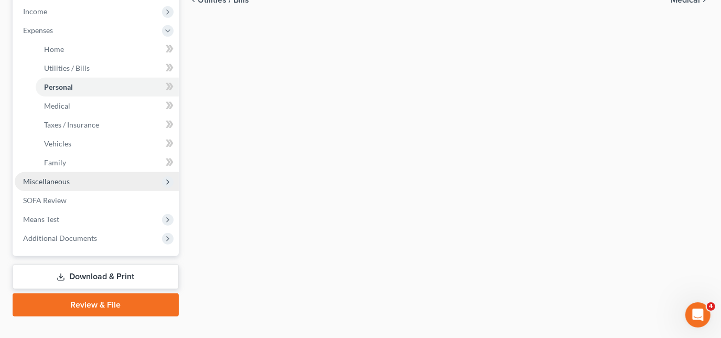
click at [77, 179] on span "Miscellaneous" at bounding box center [97, 181] width 164 height 19
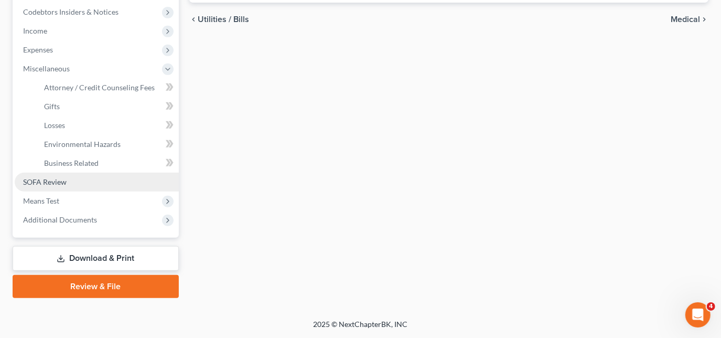
scroll to position [313, 0]
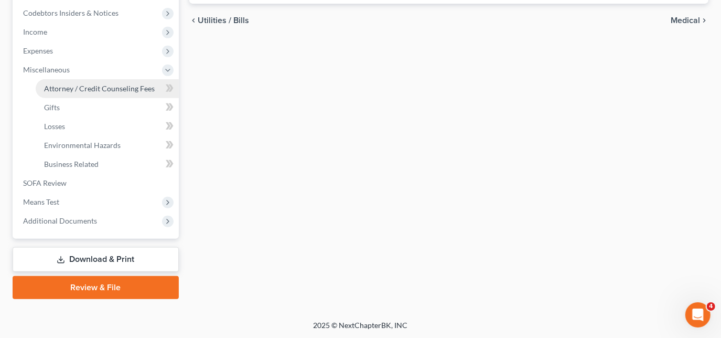
click at [102, 89] on span "Attorney / Credit Counseling Fees" at bounding box center [99, 88] width 111 height 9
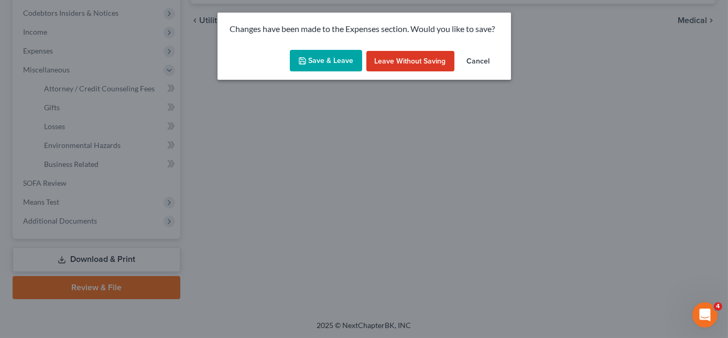
click at [329, 61] on button "Save & Leave" at bounding box center [326, 61] width 72 height 22
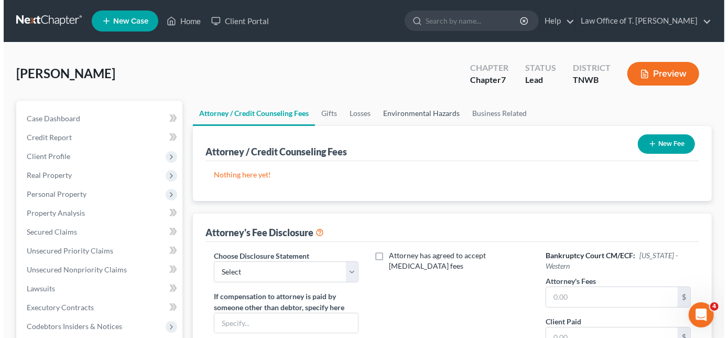
scroll to position [47, 0]
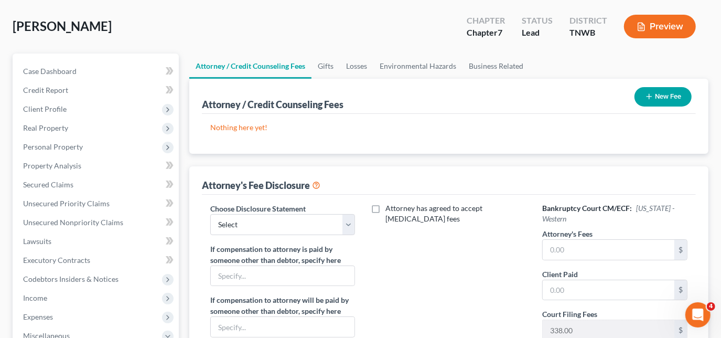
click at [637, 94] on button "New Fee" at bounding box center [663, 96] width 57 height 19
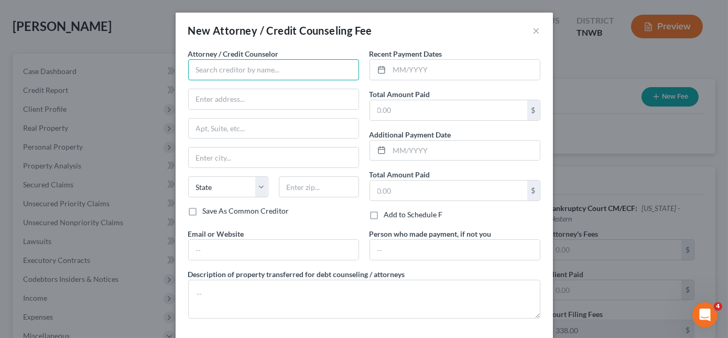
click at [290, 66] on input "text" at bounding box center [273, 69] width 171 height 21
type input "r"
type input "Cricket"
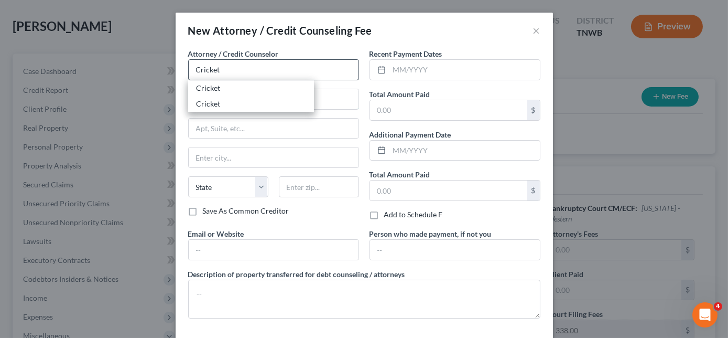
type input "[STREET_ADDRESS][PERSON_NAME]"
type input "Stockton"
select select "4"
type input "95210"
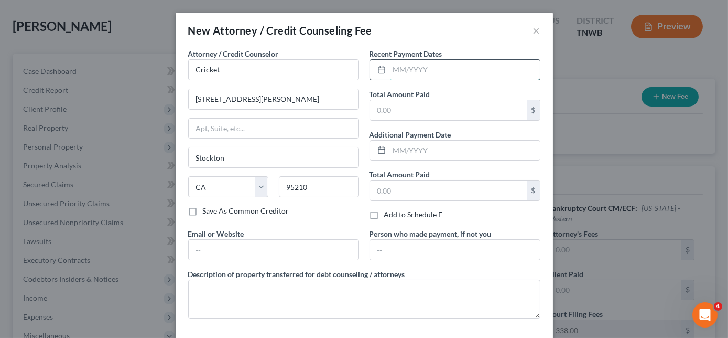
click at [423, 68] on input "text" at bounding box center [465, 70] width 151 height 20
type input "09/2025"
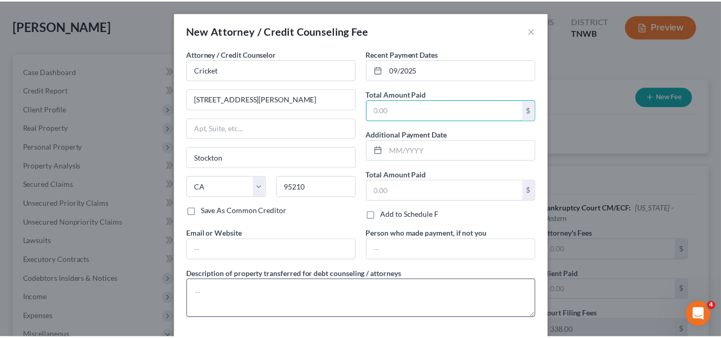
scroll to position [45, 0]
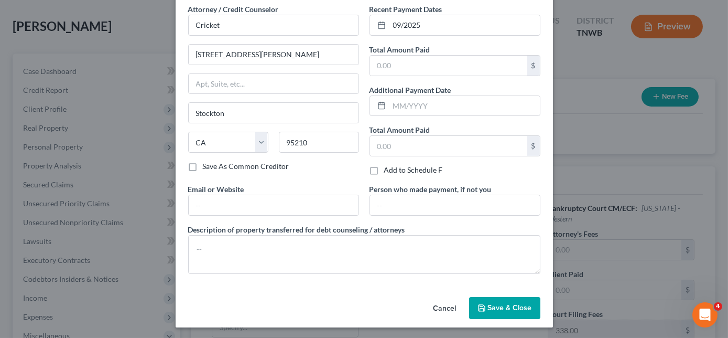
click at [538, 300] on div "Cancel Save & Close" at bounding box center [365, 310] width 378 height 35
click at [498, 306] on span "Save & Close" at bounding box center [510, 307] width 44 height 9
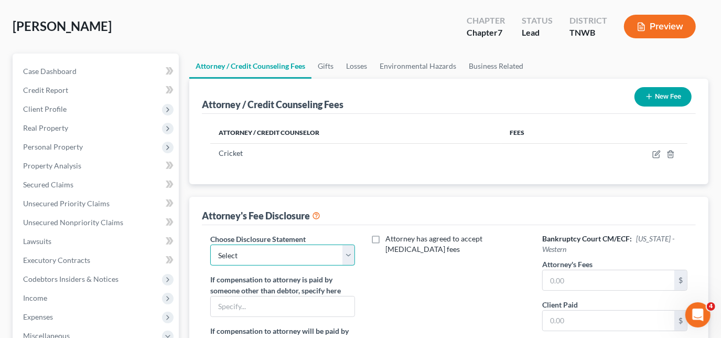
click at [316, 252] on select "Select Chapter 11 Ch 13 Chapter 7" at bounding box center [282, 254] width 145 height 21
select select "2"
click at [210, 244] on select "Select Chapter 11 Ch 13 Chapter 7" at bounding box center [282, 254] width 145 height 21
click at [563, 275] on input "text" at bounding box center [609, 280] width 132 height 20
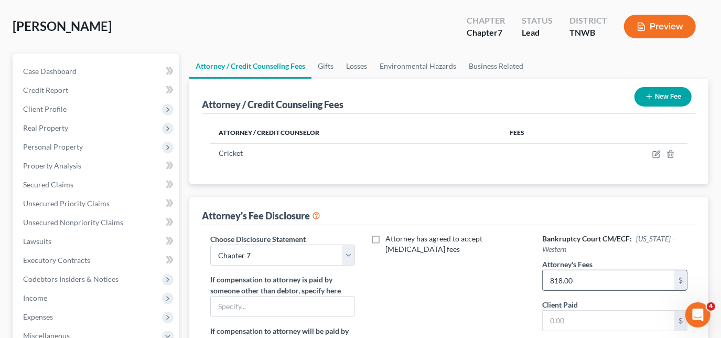
type input "818.00"
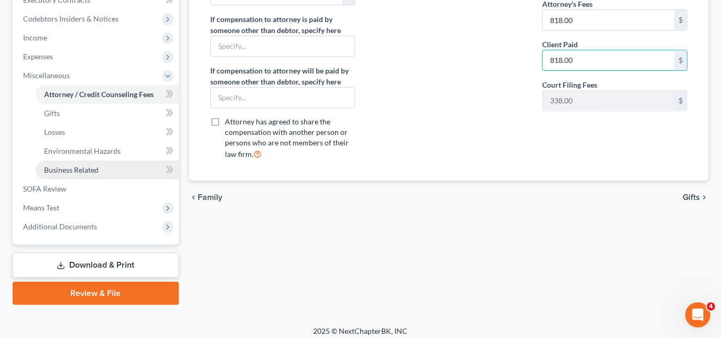
scroll to position [313, 0]
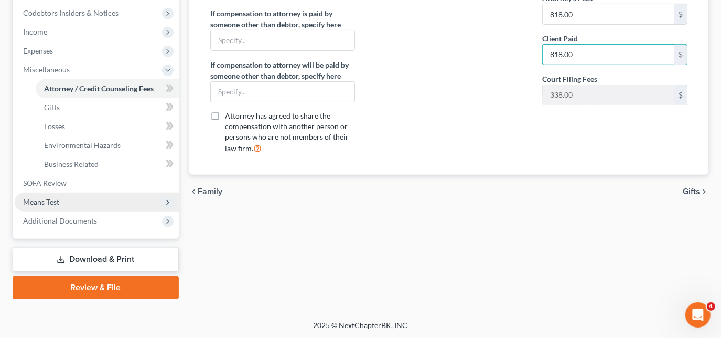
type input "818.00"
click at [83, 197] on span "Means Test" at bounding box center [97, 201] width 164 height 19
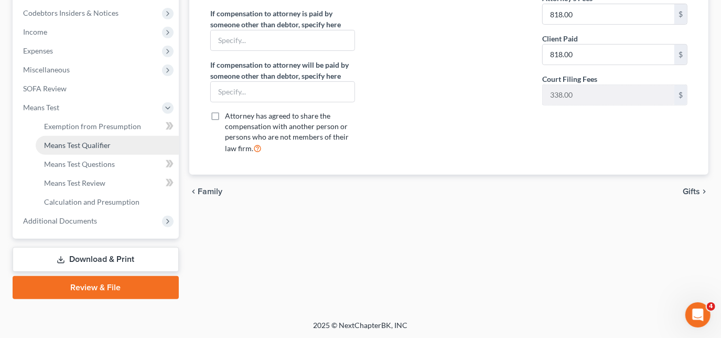
click at [92, 141] on span "Means Test Qualifier" at bounding box center [77, 145] width 67 height 9
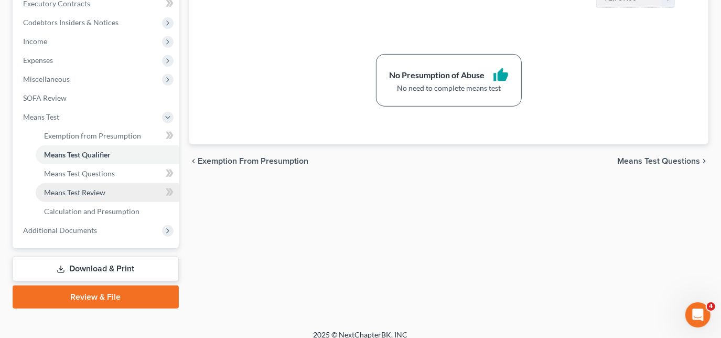
scroll to position [313, 0]
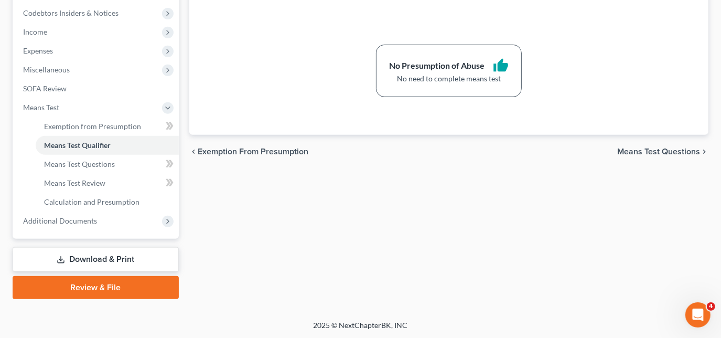
click at [112, 259] on link "Download & Print" at bounding box center [96, 259] width 166 height 25
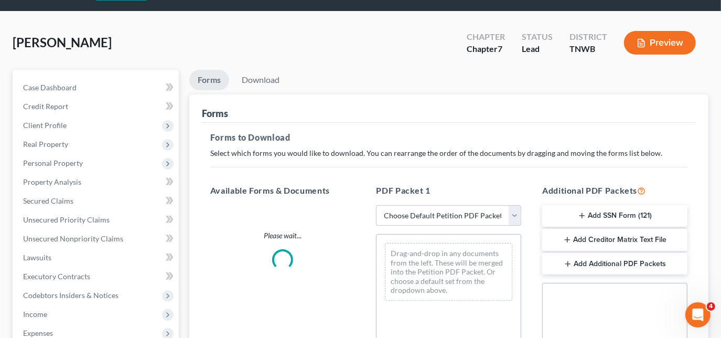
scroll to position [95, 0]
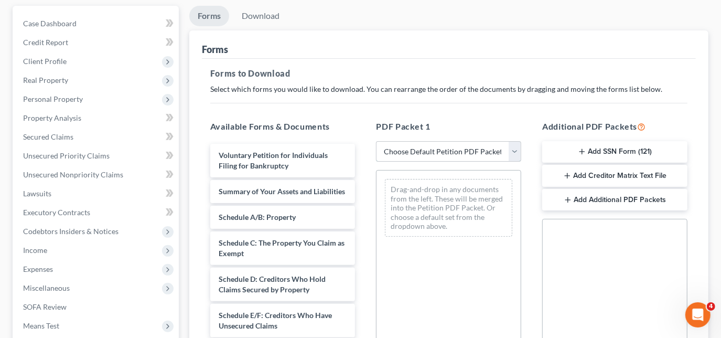
click at [510, 148] on select "Choose Default Petition PDF Packet Complete Bankruptcy Petition (all forms and …" at bounding box center [448, 151] width 145 height 21
select select "3"
click at [376, 141] on select "Choose Default Petition PDF Packet Complete Bankruptcy Petition (all forms and …" at bounding box center [448, 151] width 145 height 21
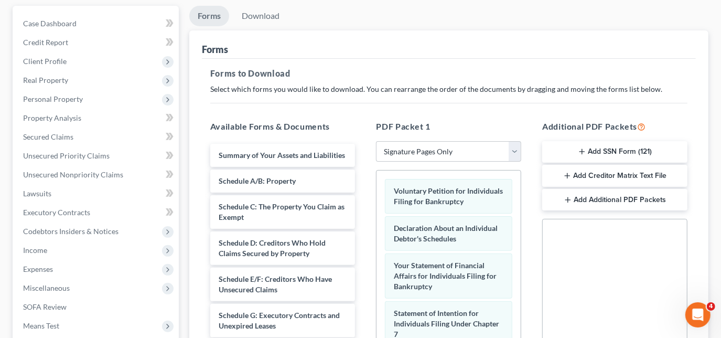
click at [616, 152] on button "Add SSN Form (121)" at bounding box center [614, 152] width 145 height 22
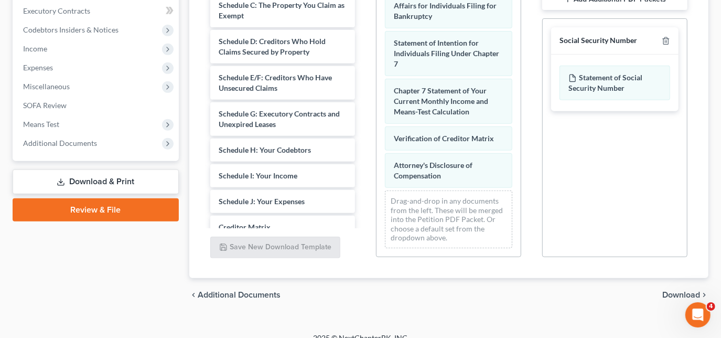
scroll to position [309, 0]
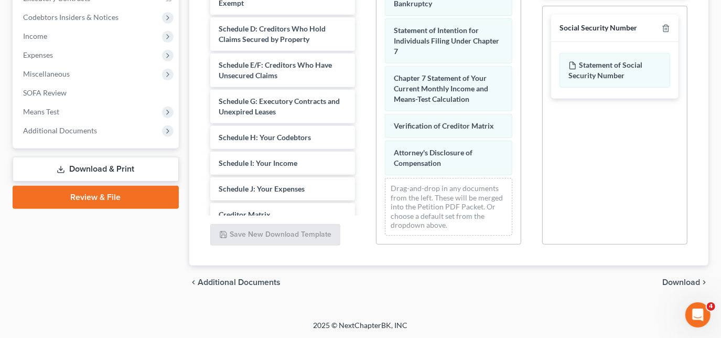
click at [670, 280] on span "Download" at bounding box center [681, 282] width 38 height 8
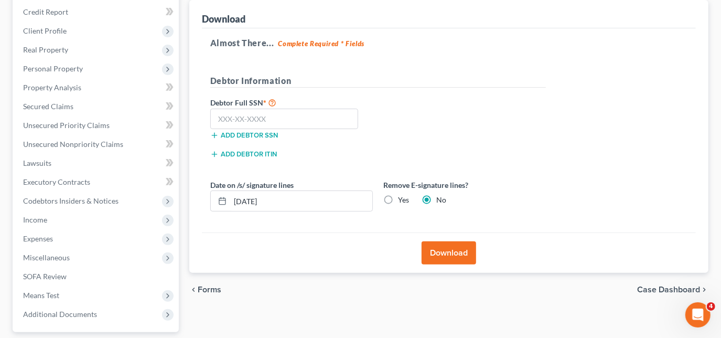
scroll to position [124, 0]
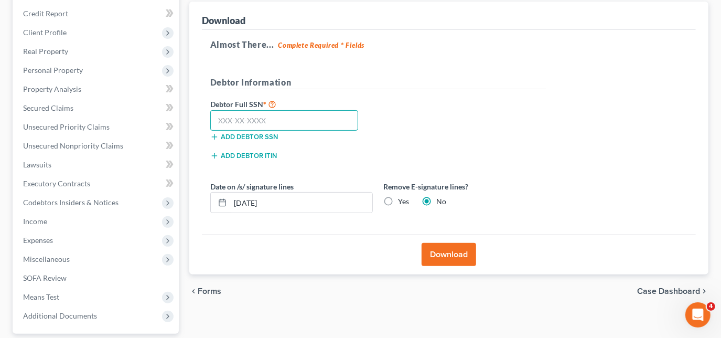
click at [300, 120] on input "text" at bounding box center [284, 120] width 148 height 21
type input "415-37-9270"
click at [450, 250] on button "Download" at bounding box center [449, 254] width 55 height 23
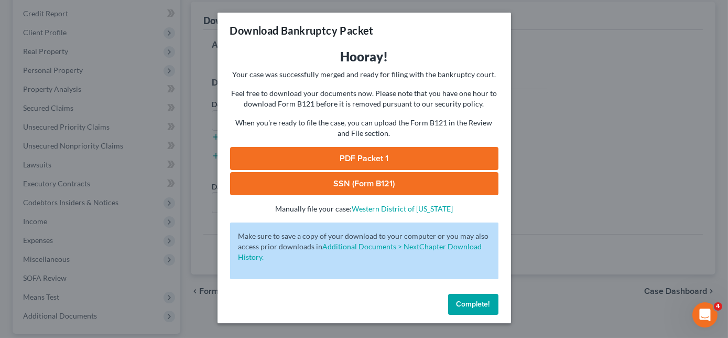
click at [438, 147] on link "PDF Packet 1" at bounding box center [364, 158] width 269 height 23
click at [347, 188] on link "SSN (Form B121)" at bounding box center [364, 183] width 269 height 23
drag, startPoint x: 471, startPoint y: 307, endPoint x: 460, endPoint y: 186, distance: 121.6
click at [471, 307] on span "Complete!" at bounding box center [474, 303] width 34 height 9
